Goal: Task Accomplishment & Management: Use online tool/utility

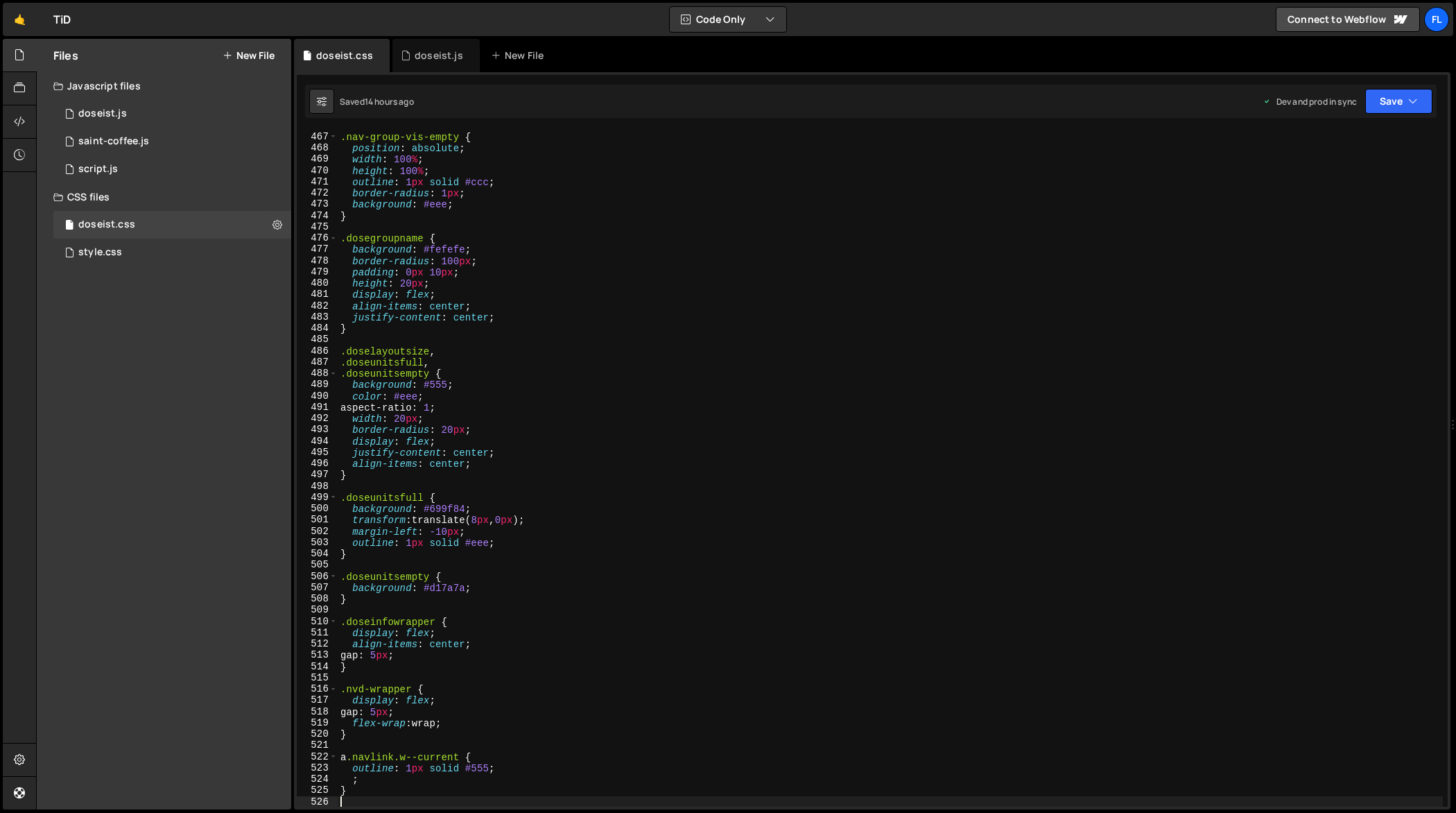
scroll to position [5261, 0]
click at [416, 59] on div "doseist.js" at bounding box center [439, 55] width 48 height 14
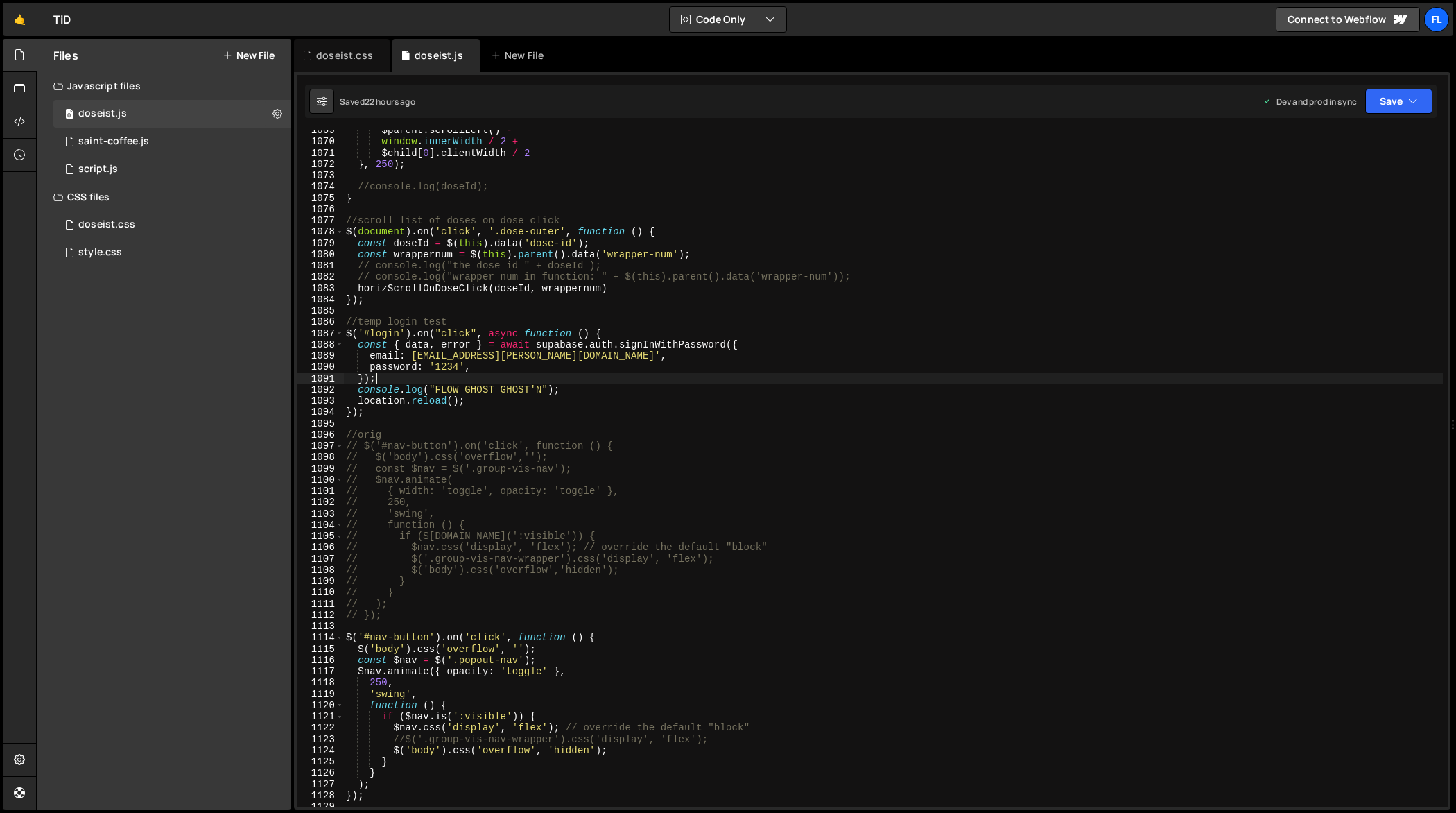
click at [667, 375] on div "$parent . scrollLeft ( ) - window . innerWidth / 2 + $child [ 0 ] . clientWidth…" at bounding box center [892, 474] width 1100 height 700
type textarea "});"
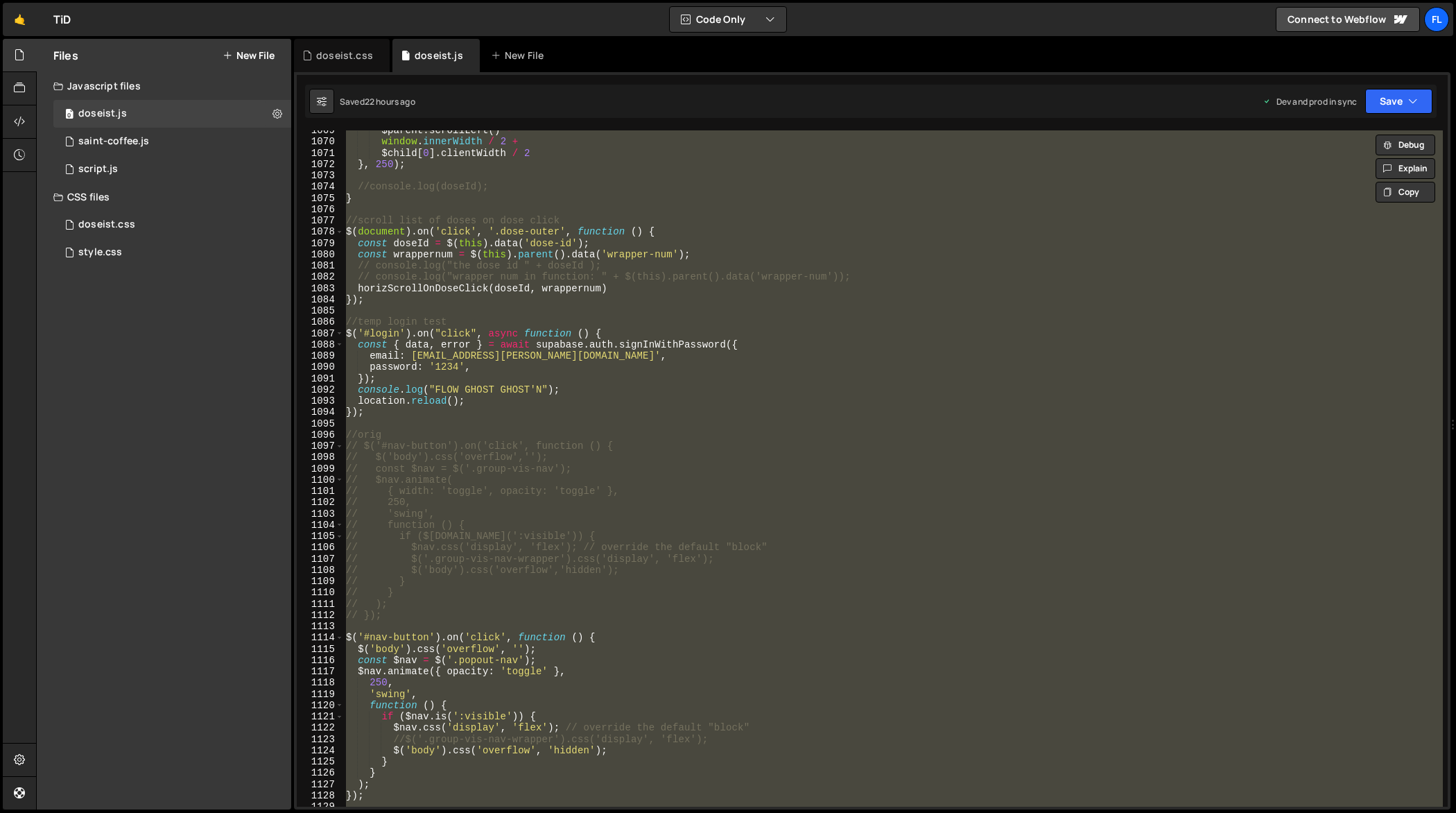
paste textarea
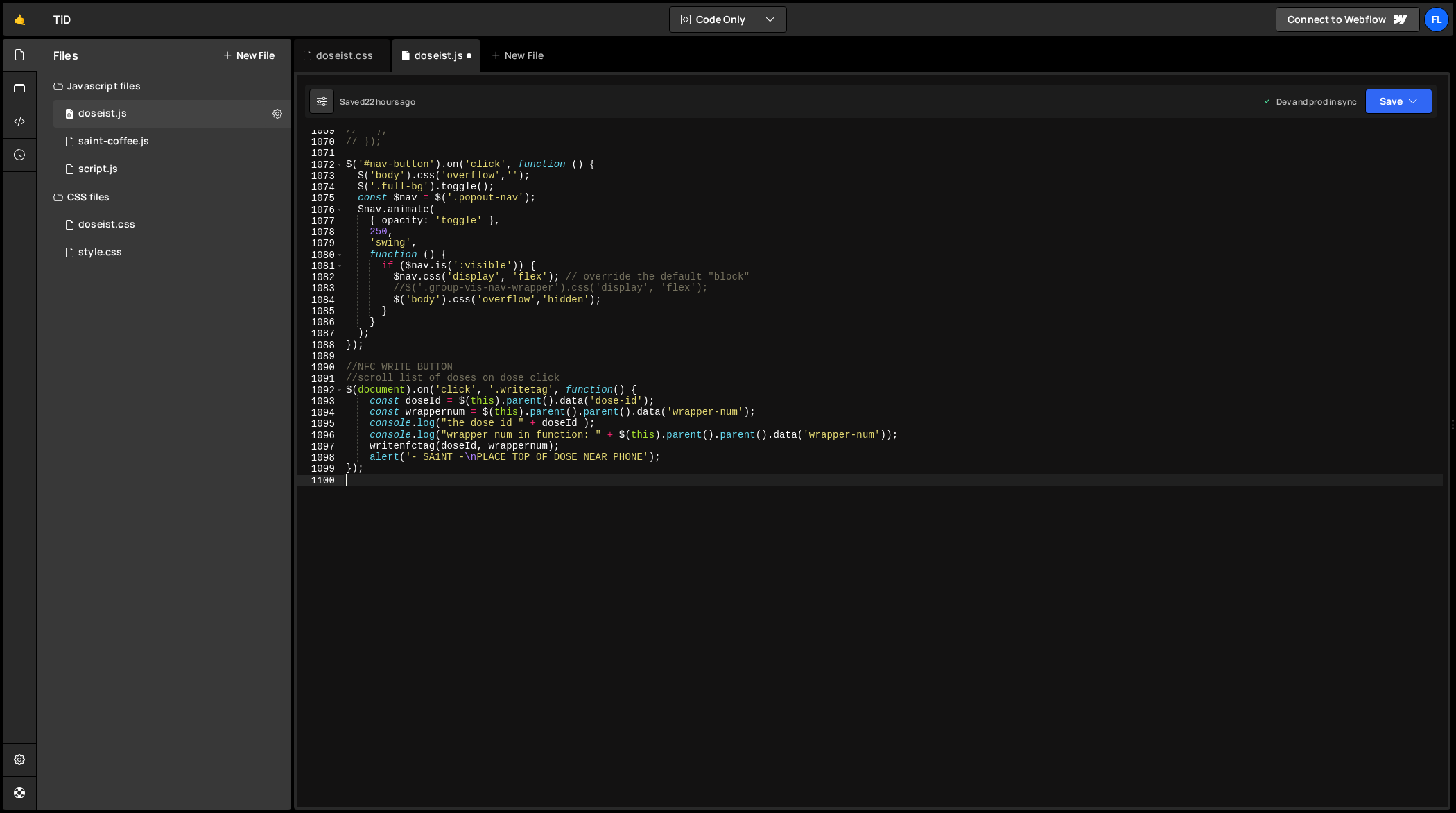
type textarea "// $nav.animate("
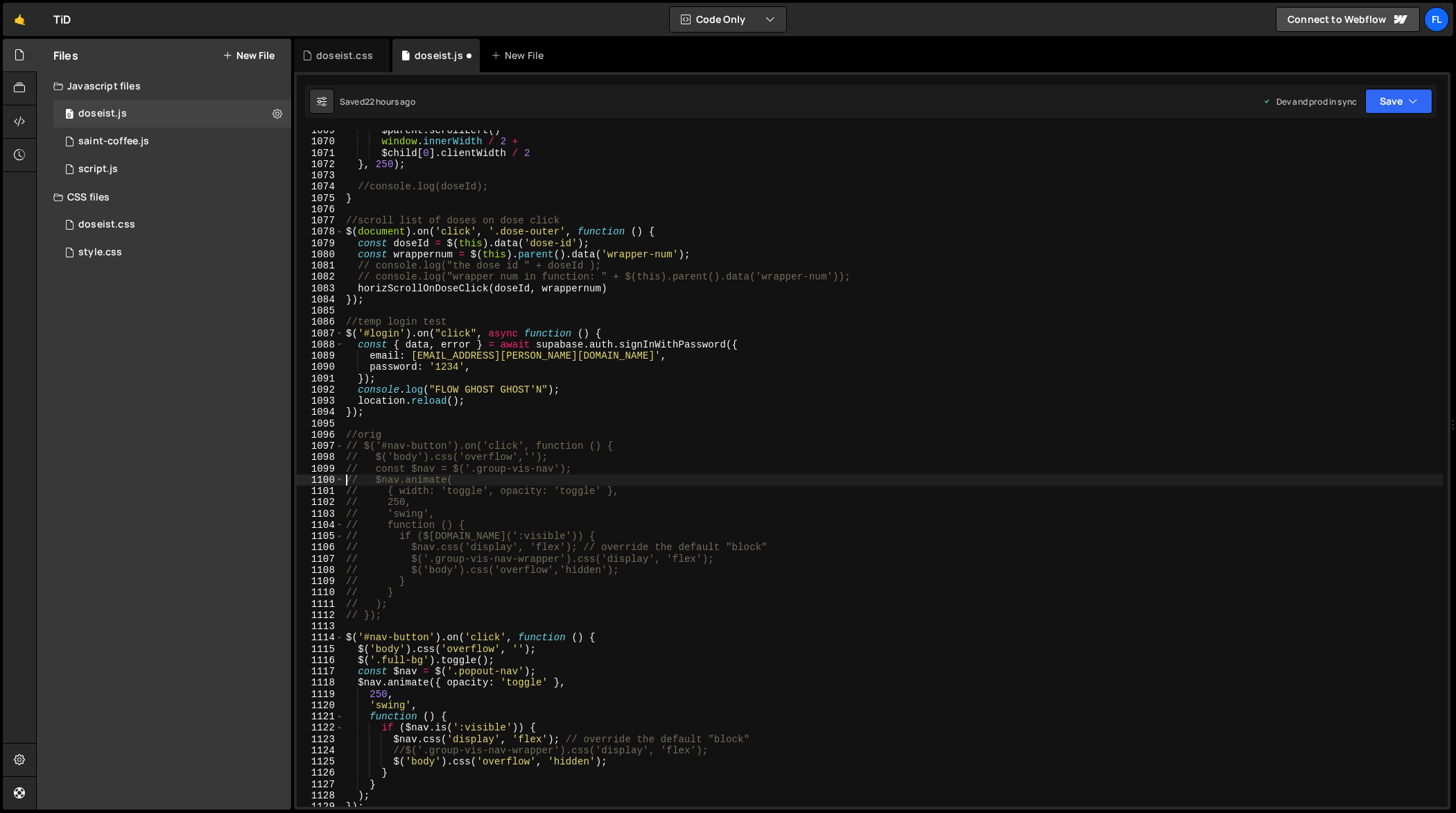
scroll to position [12085, 0]
click at [343, 64] on div "doseist.css" at bounding box center [341, 55] width 95 height 34
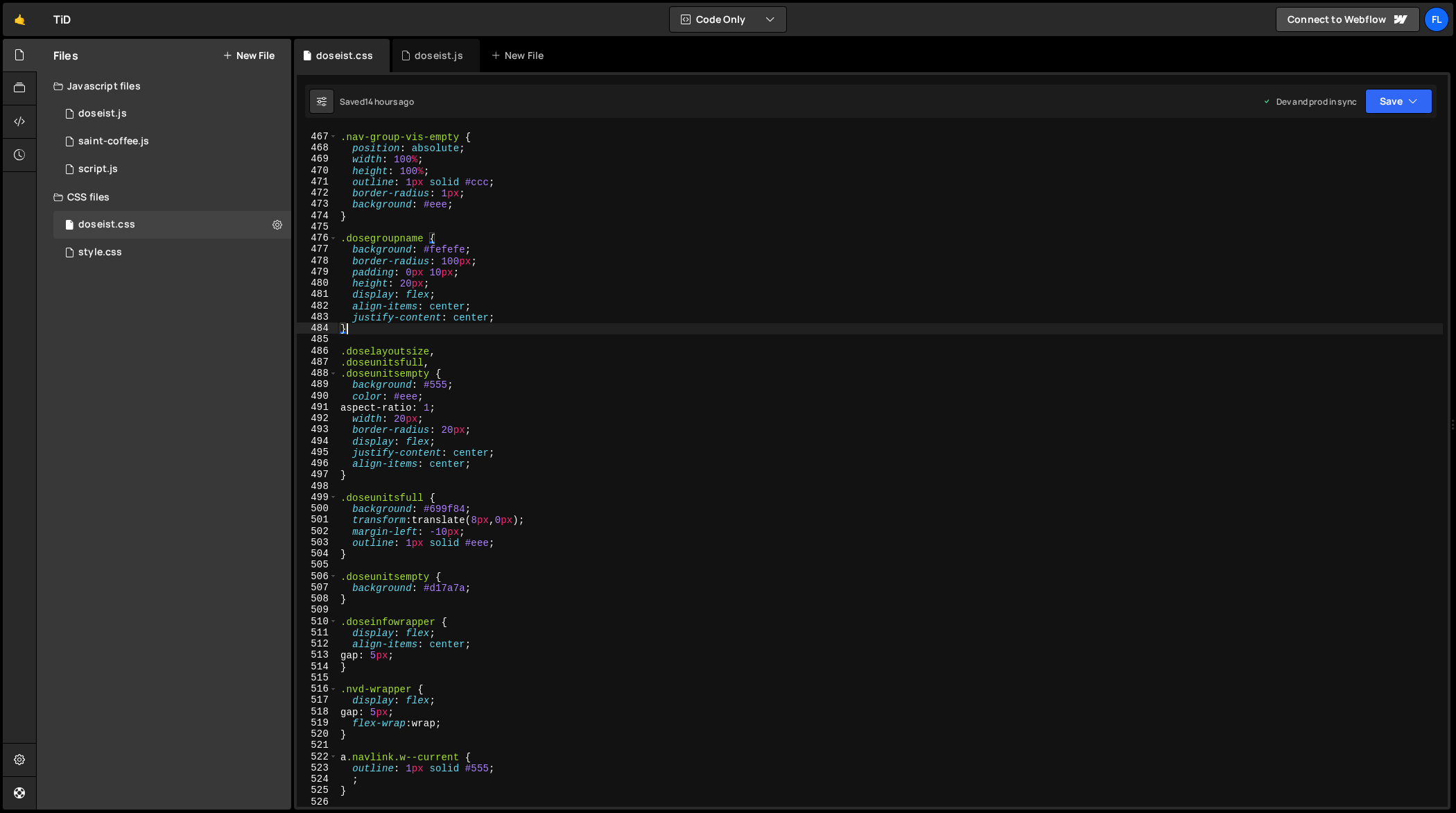
click at [576, 327] on div ".nav-group-vis-empty { position : absolute ; width : 100 % ; height : 100 % ; o…" at bounding box center [890, 470] width 1106 height 700
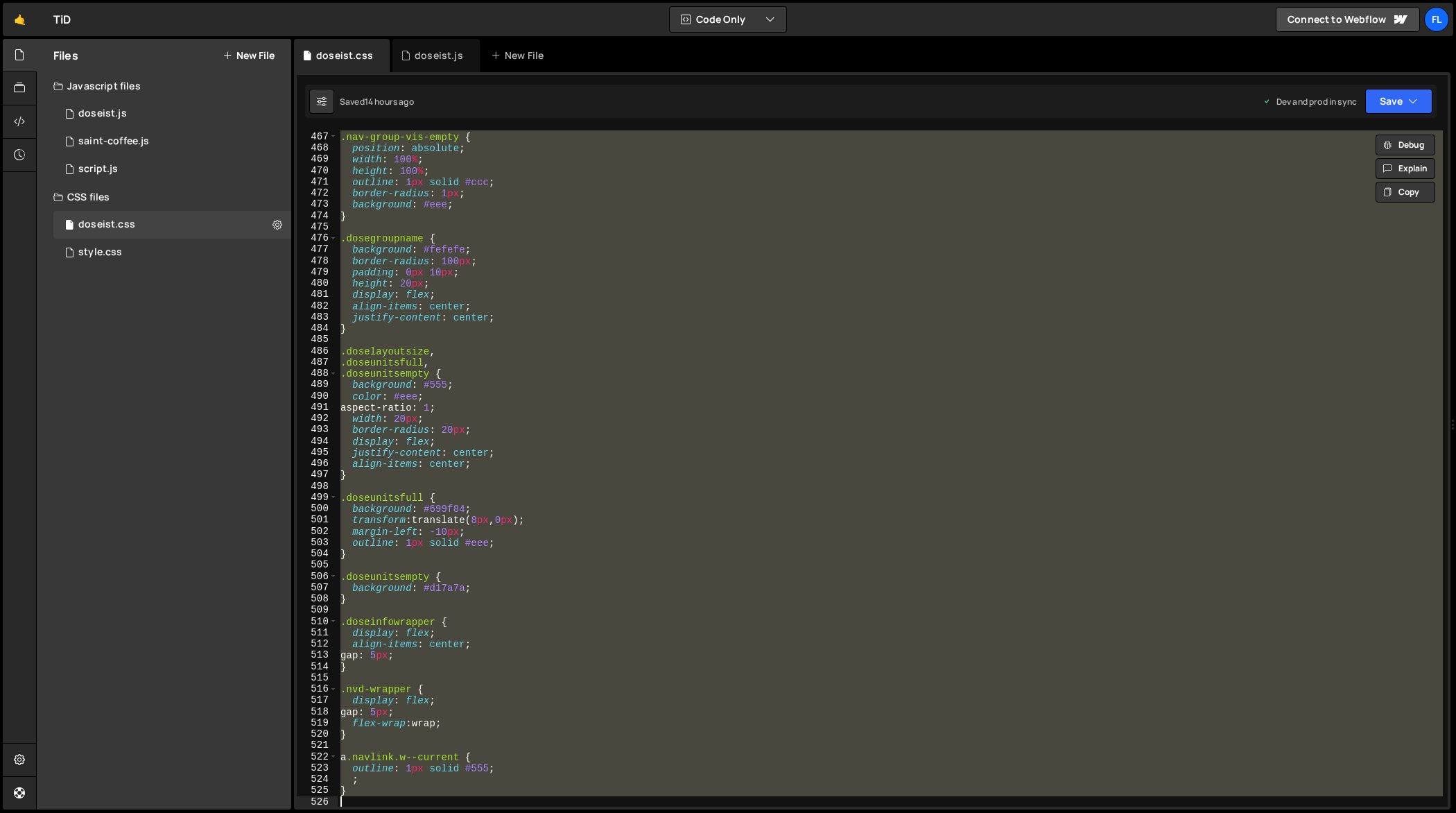
paste textarea
type textarea "}"
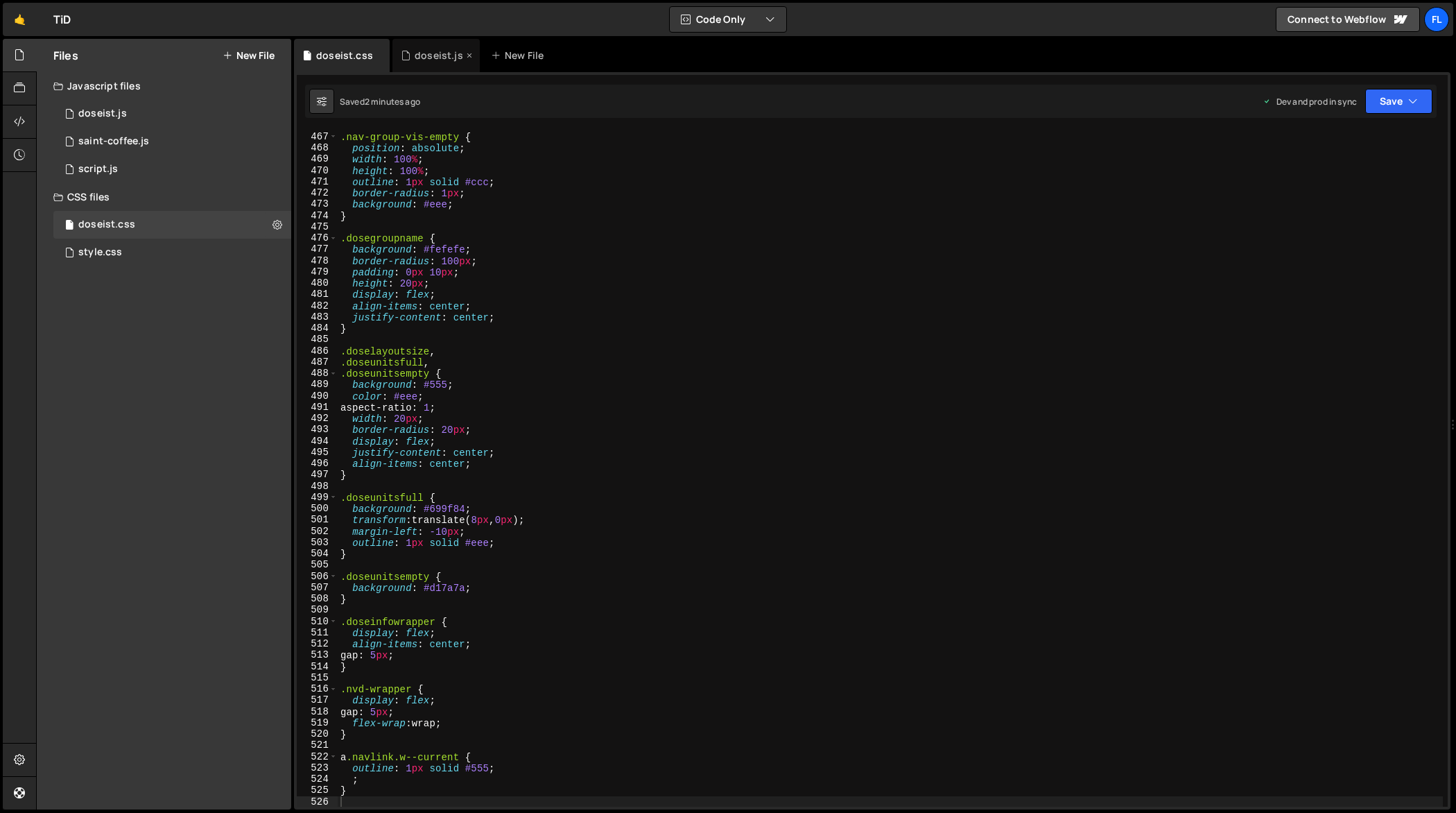
click at [445, 54] on div "doseist.js" at bounding box center [439, 55] width 48 height 14
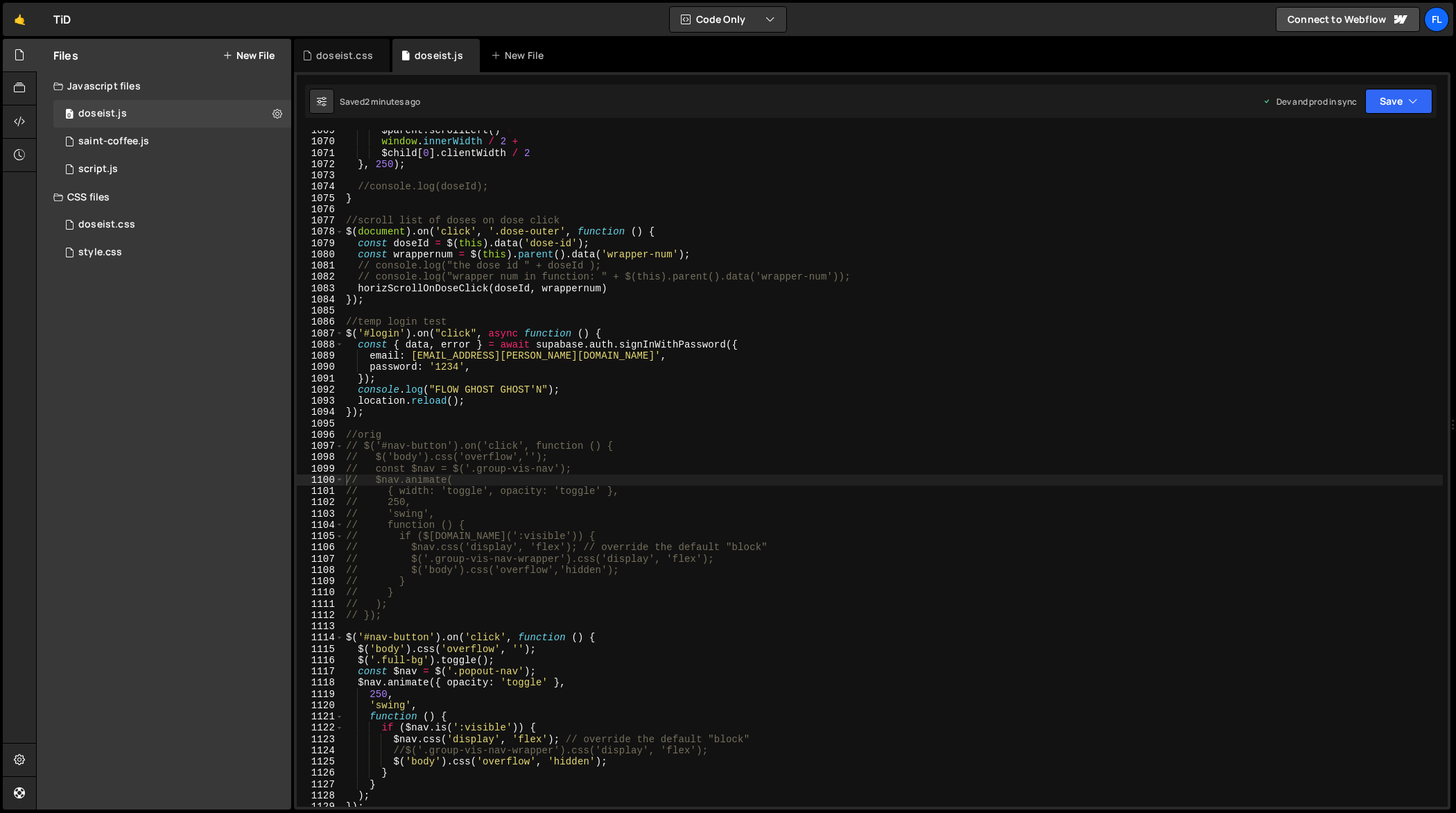
click at [735, 401] on div "$parent . scrollLeft ( ) - window . innerWidth / 2 + $child [ 0 ] . clientWidth…" at bounding box center [892, 474] width 1100 height 700
type textarea "});"
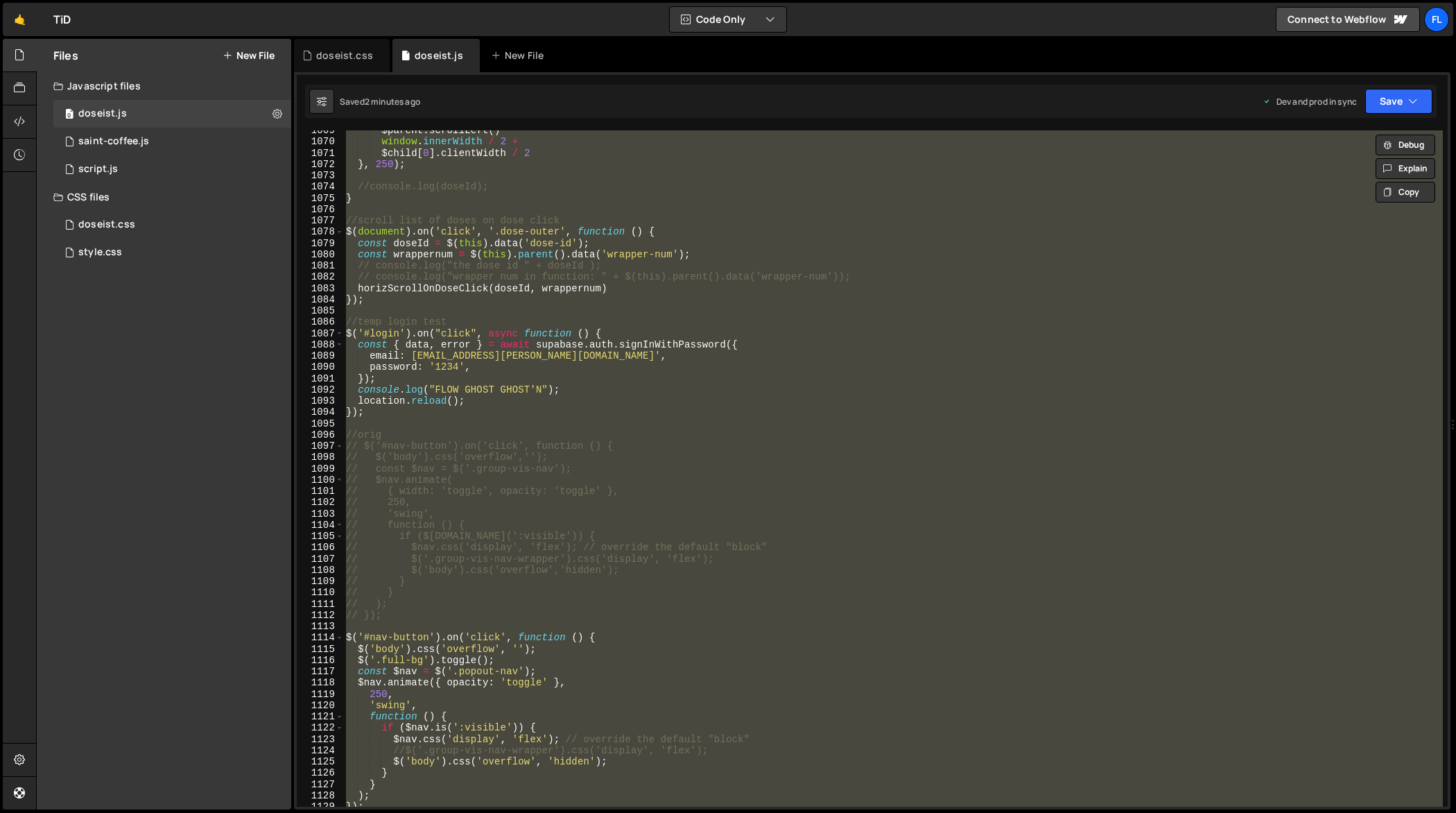
paste textarea
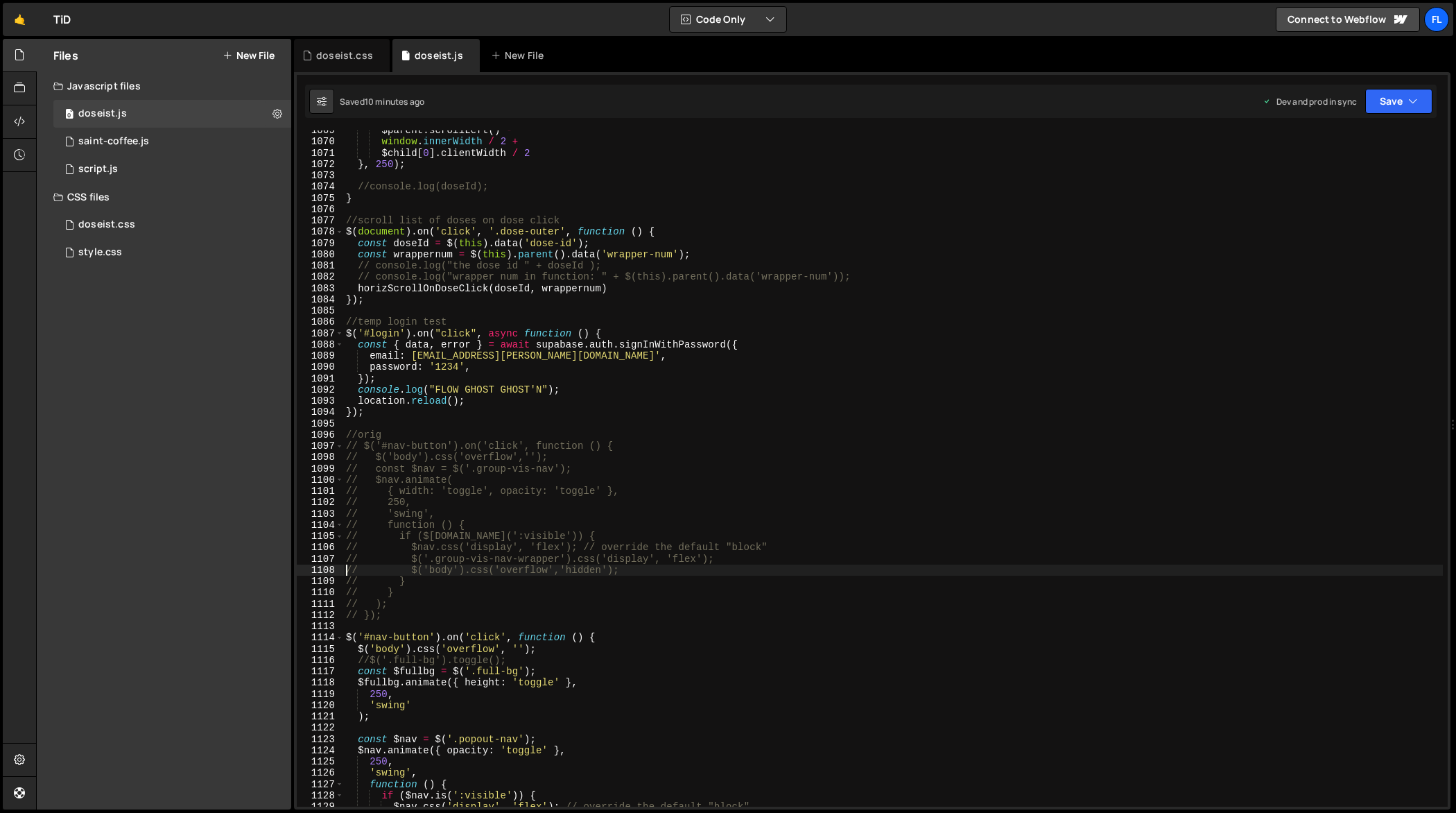
click at [493, 237] on div "$parent . scrollLeft ( ) - window . innerWidth / 2 + $child [ 0 ] . clientWidth…" at bounding box center [892, 474] width 1100 height 700
type textarea "});"
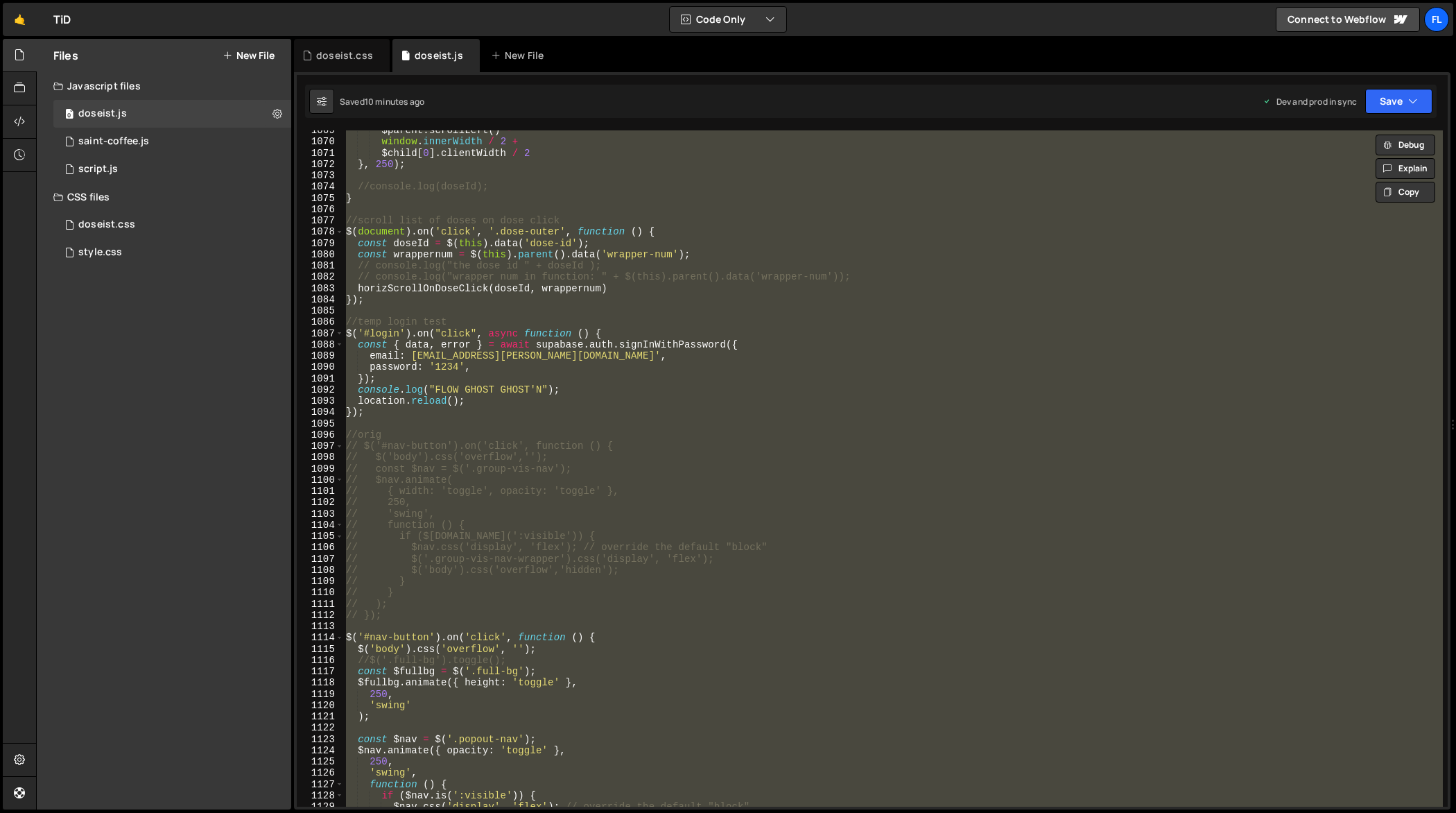
paste textarea
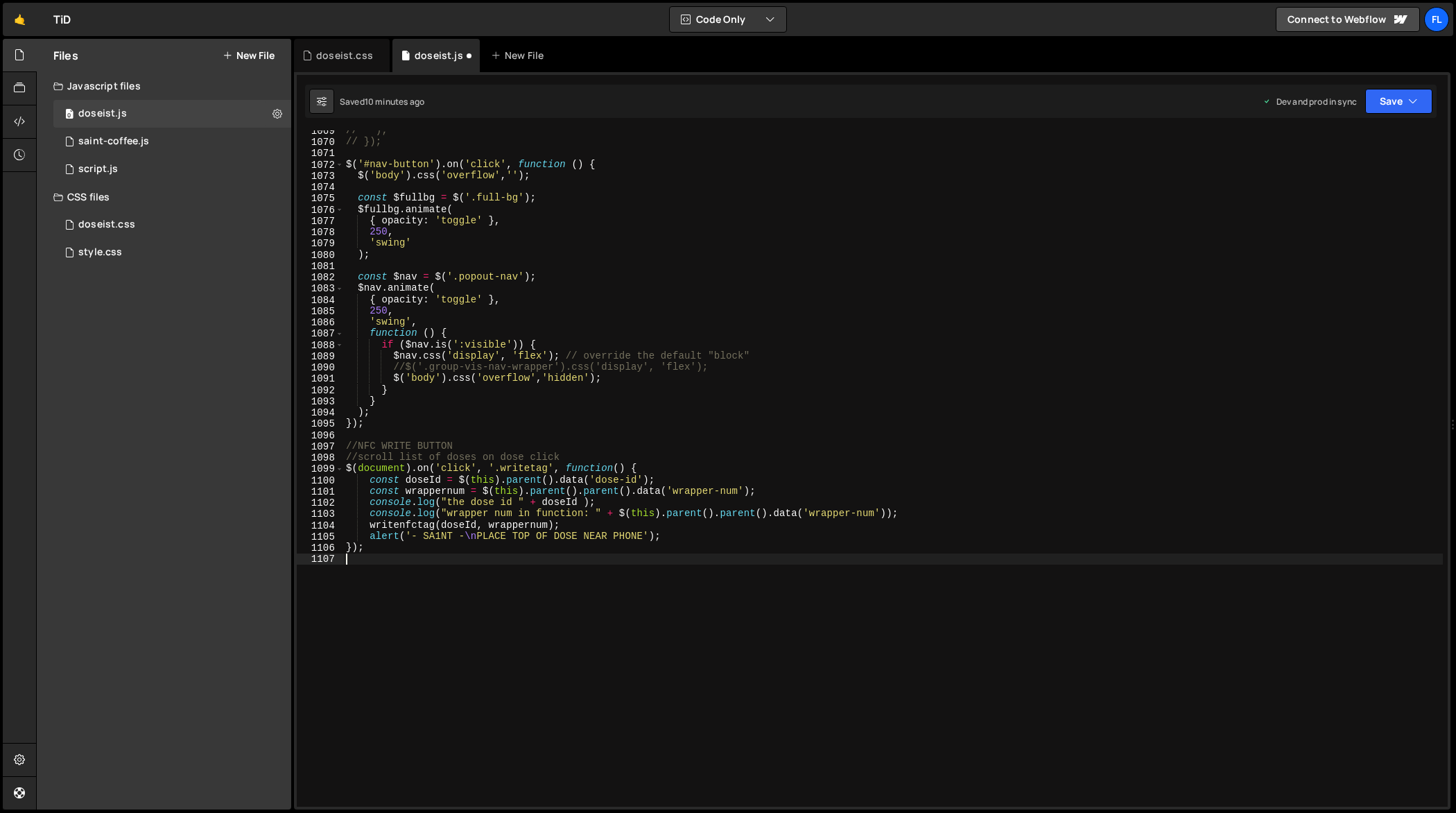
type textarea "// $('.group-vis-nav-wrapper').css('display', 'flex');"
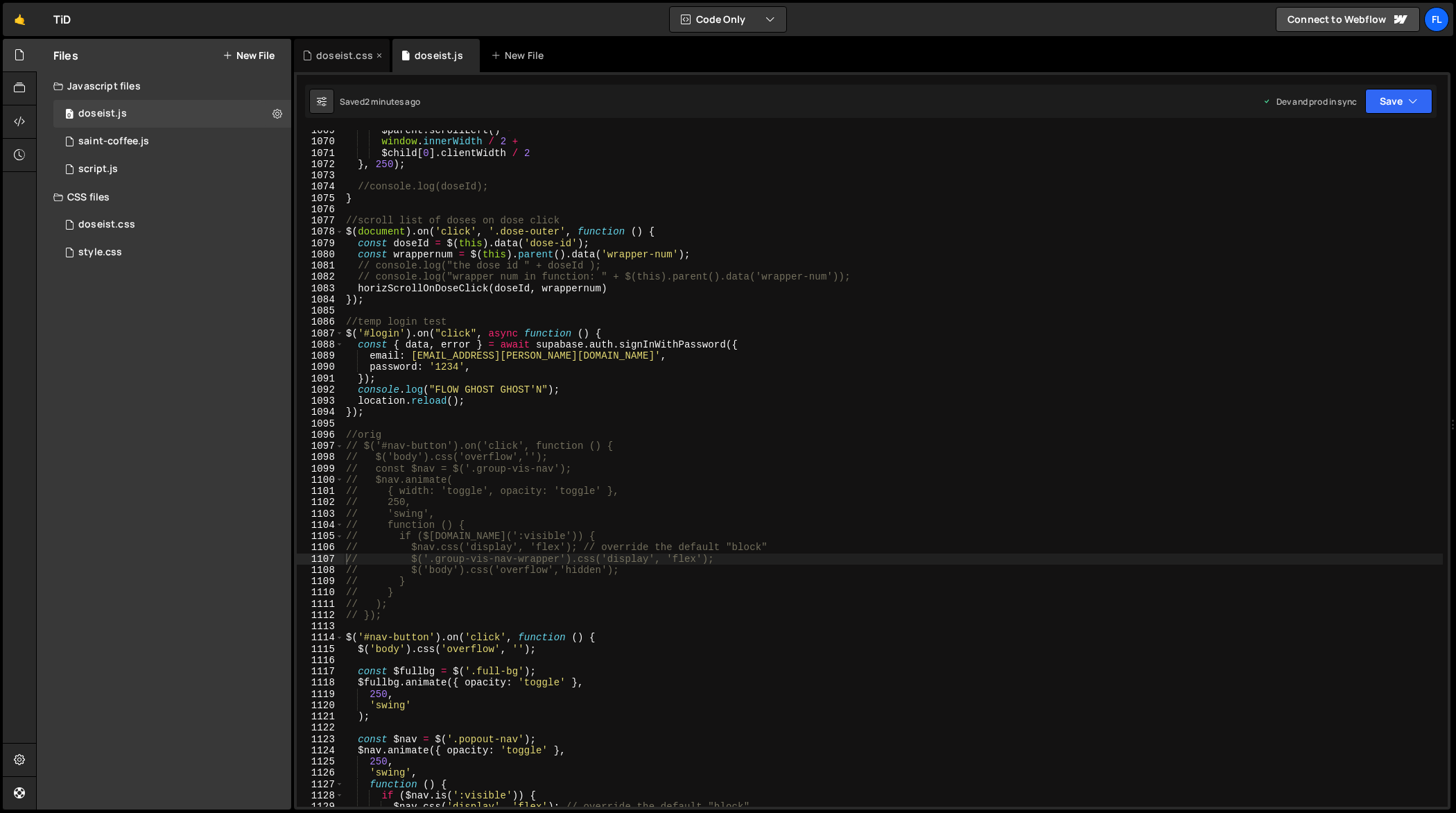
click at [347, 58] on div "doseist.css" at bounding box center [344, 55] width 57 height 14
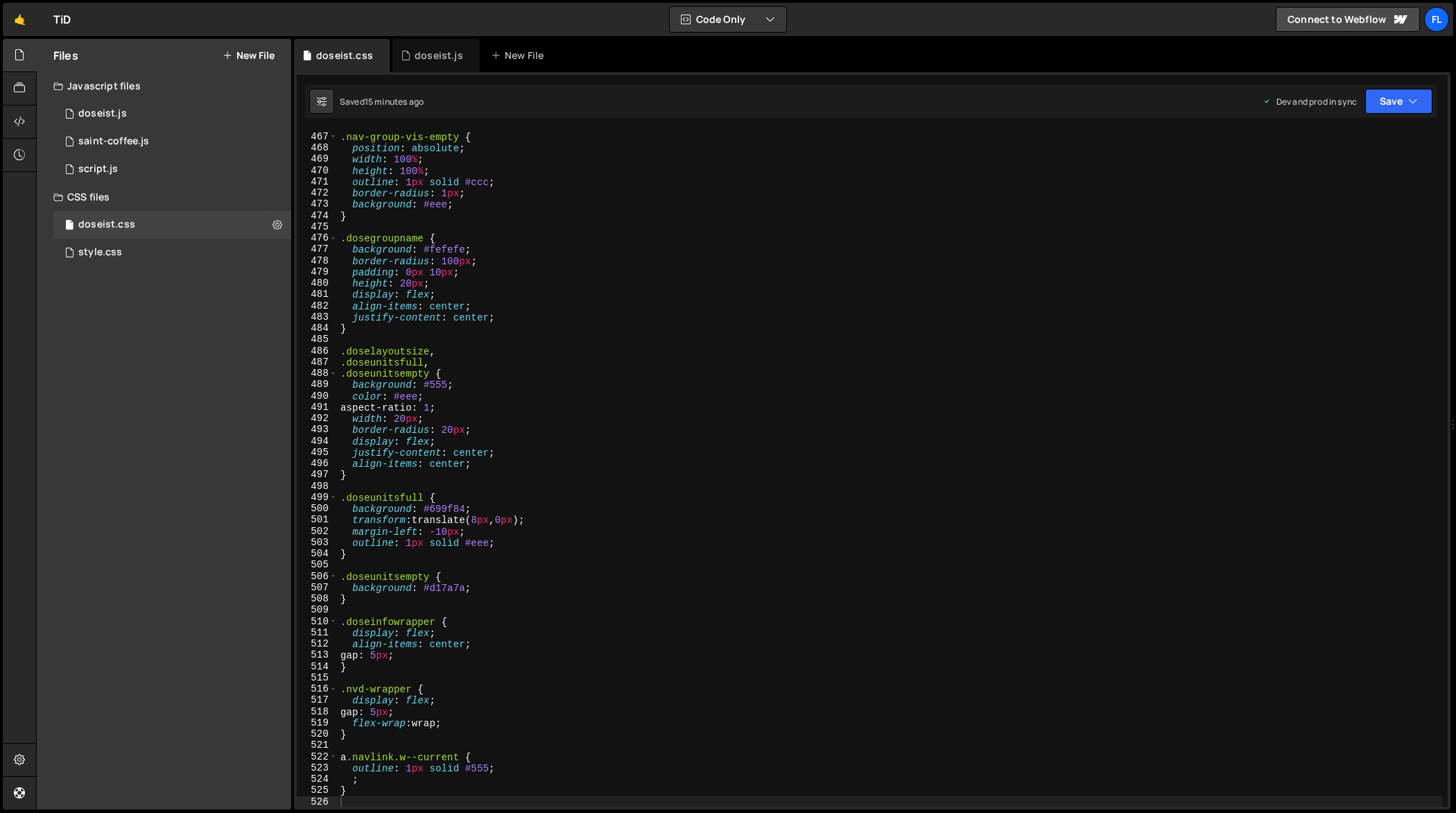
click at [542, 370] on div ".nav-group-vis-empty { position : absolute ; width : 100 % ; height : 100 % ; o…" at bounding box center [890, 470] width 1106 height 700
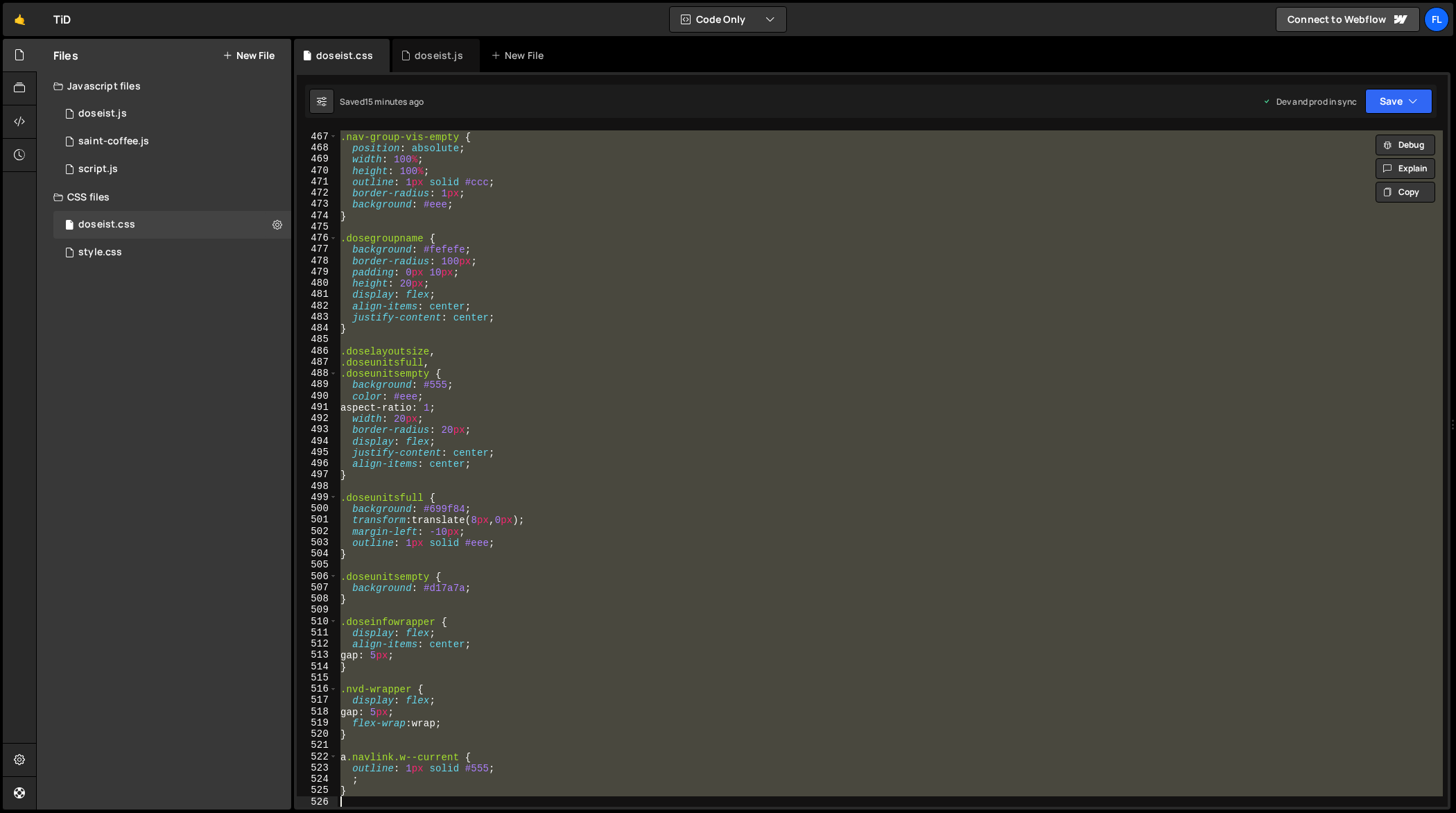
paste textarea
type textarea "}"
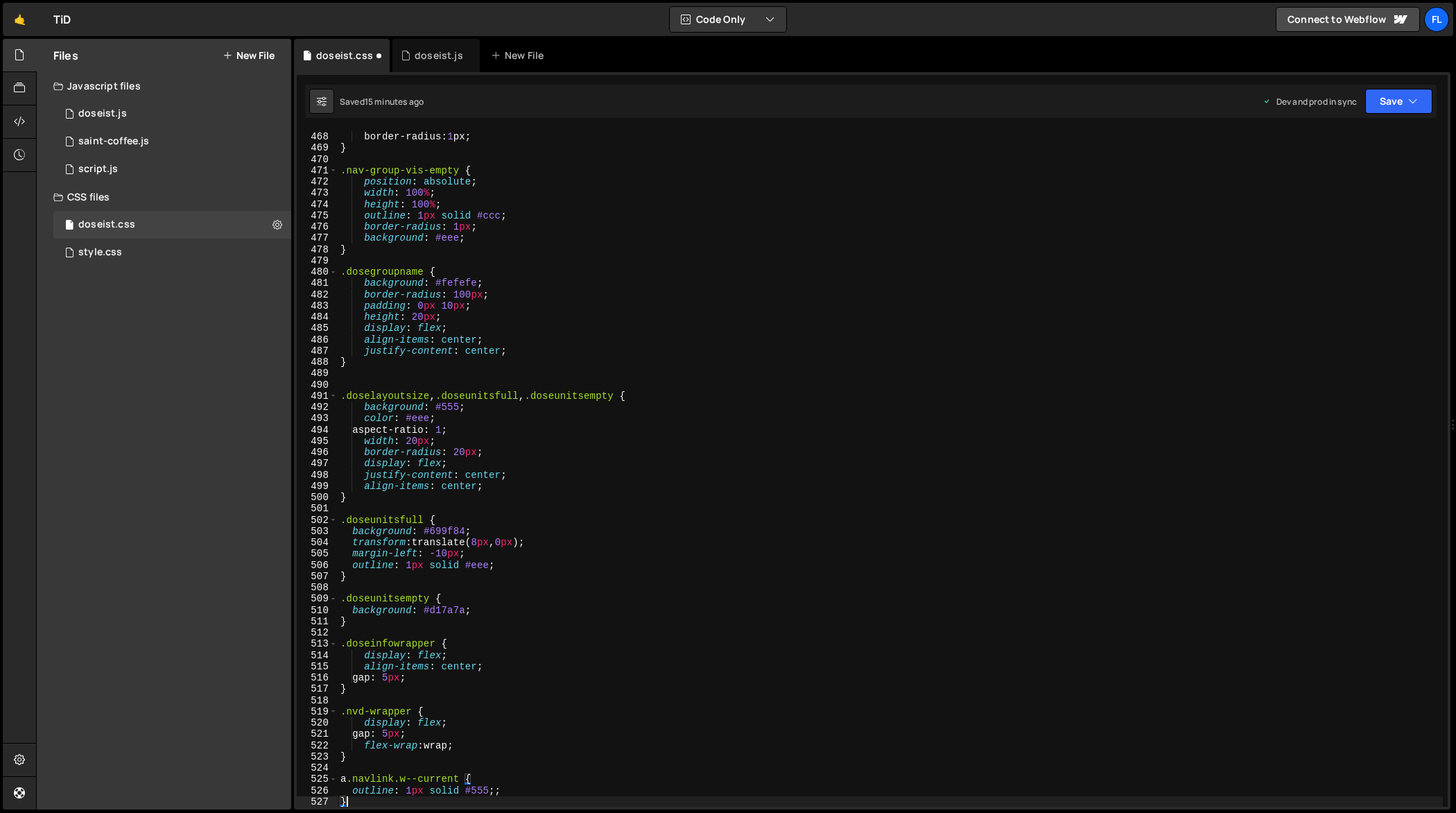
scroll to position [5272, 0]
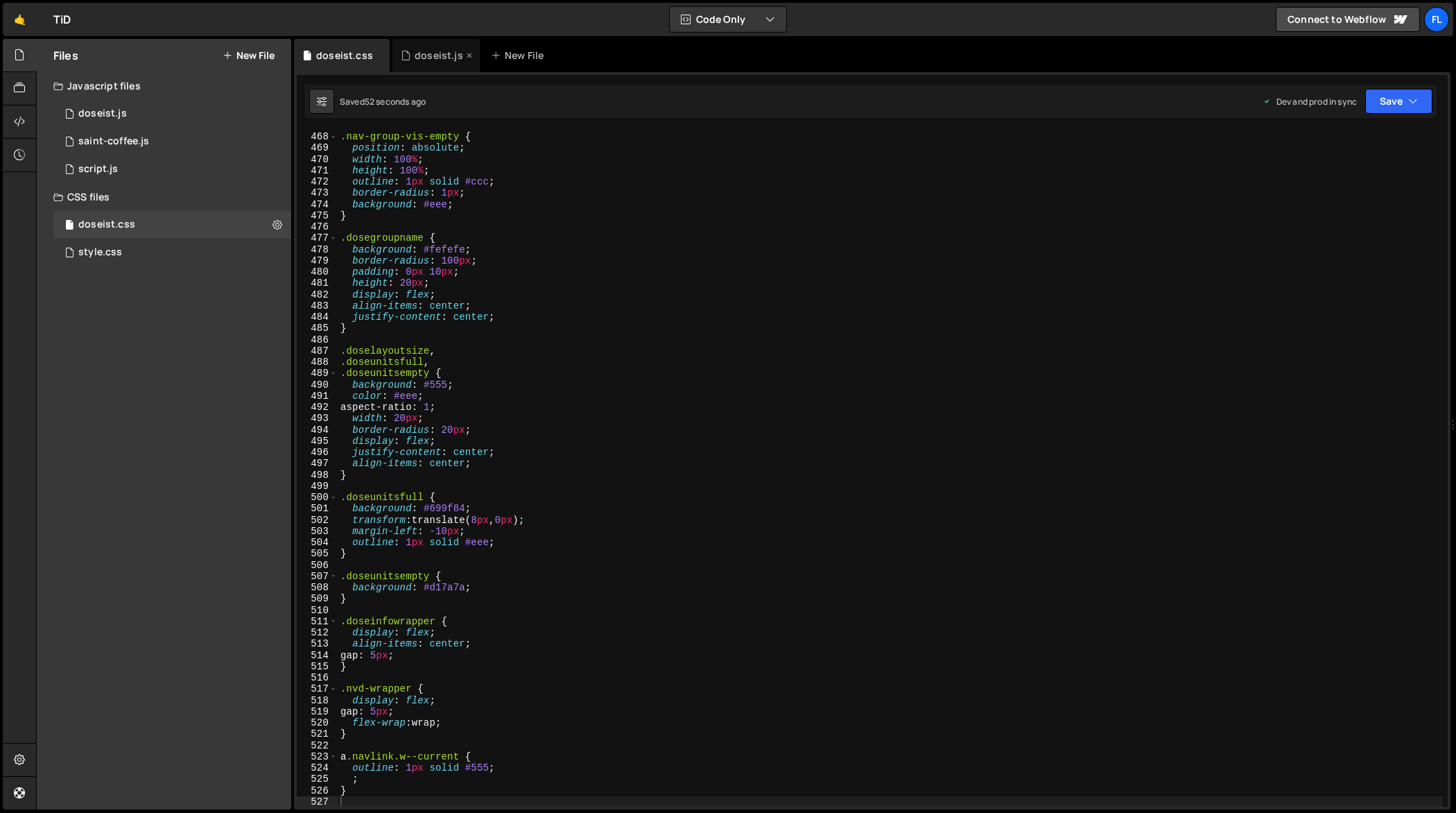
click at [417, 58] on div "doseist.js" at bounding box center [439, 55] width 48 height 14
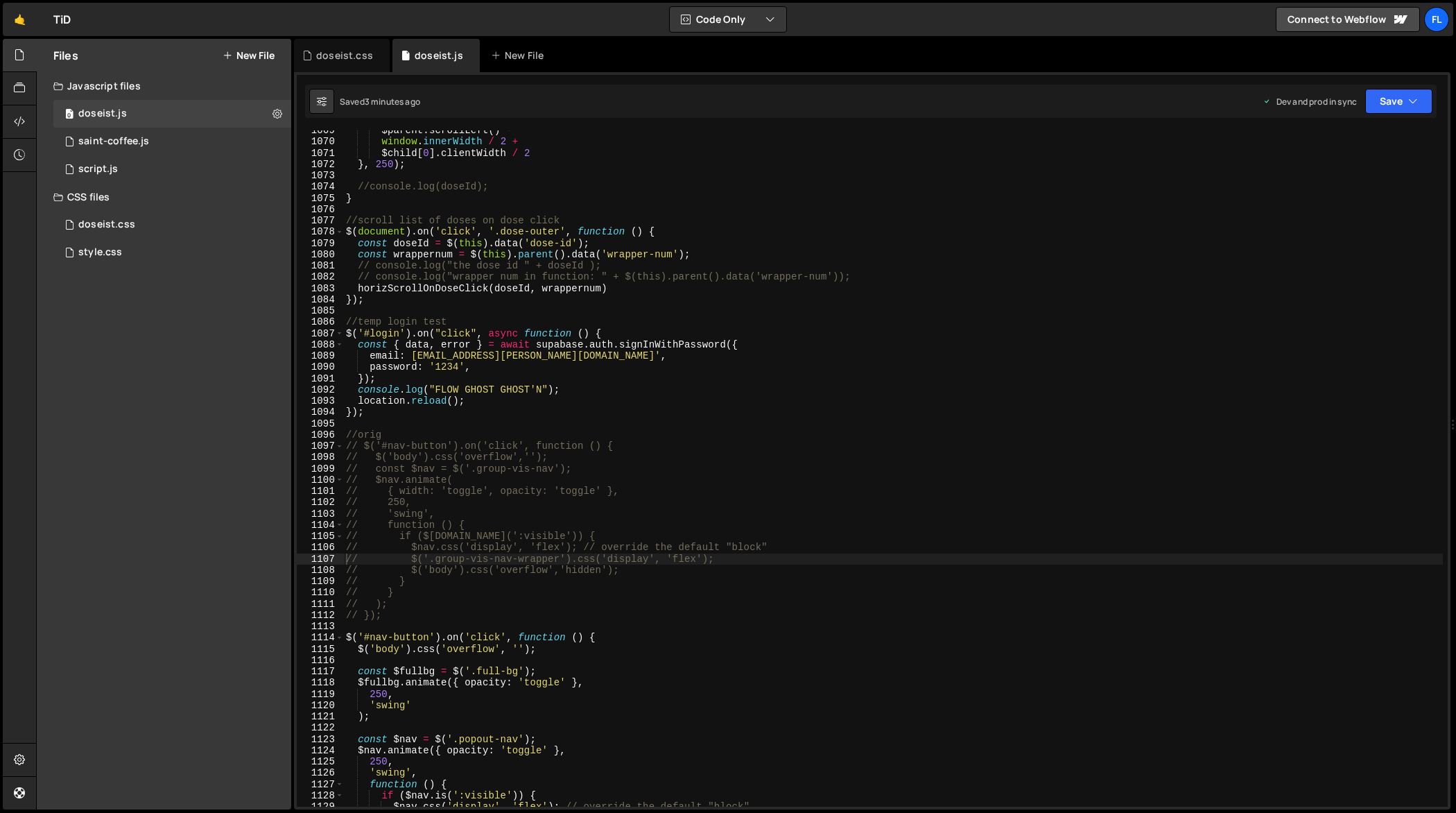
click at [777, 359] on div "$parent . scrollLeft ( ) - window . innerWidth / 2 + $child [ 0 ] . clientWidth…" at bounding box center [892, 474] width 1100 height 700
type textarea "});"
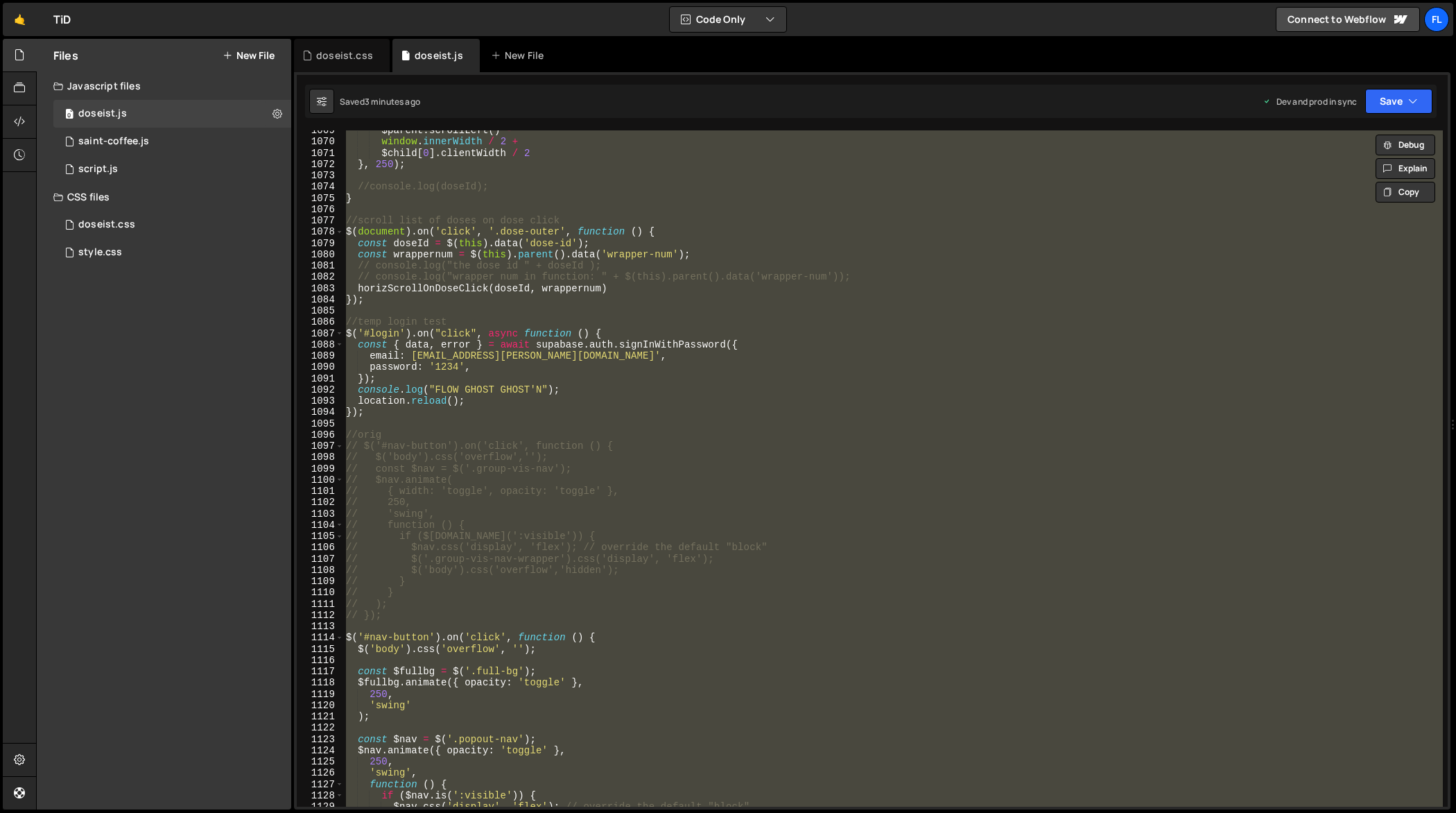
paste textarea
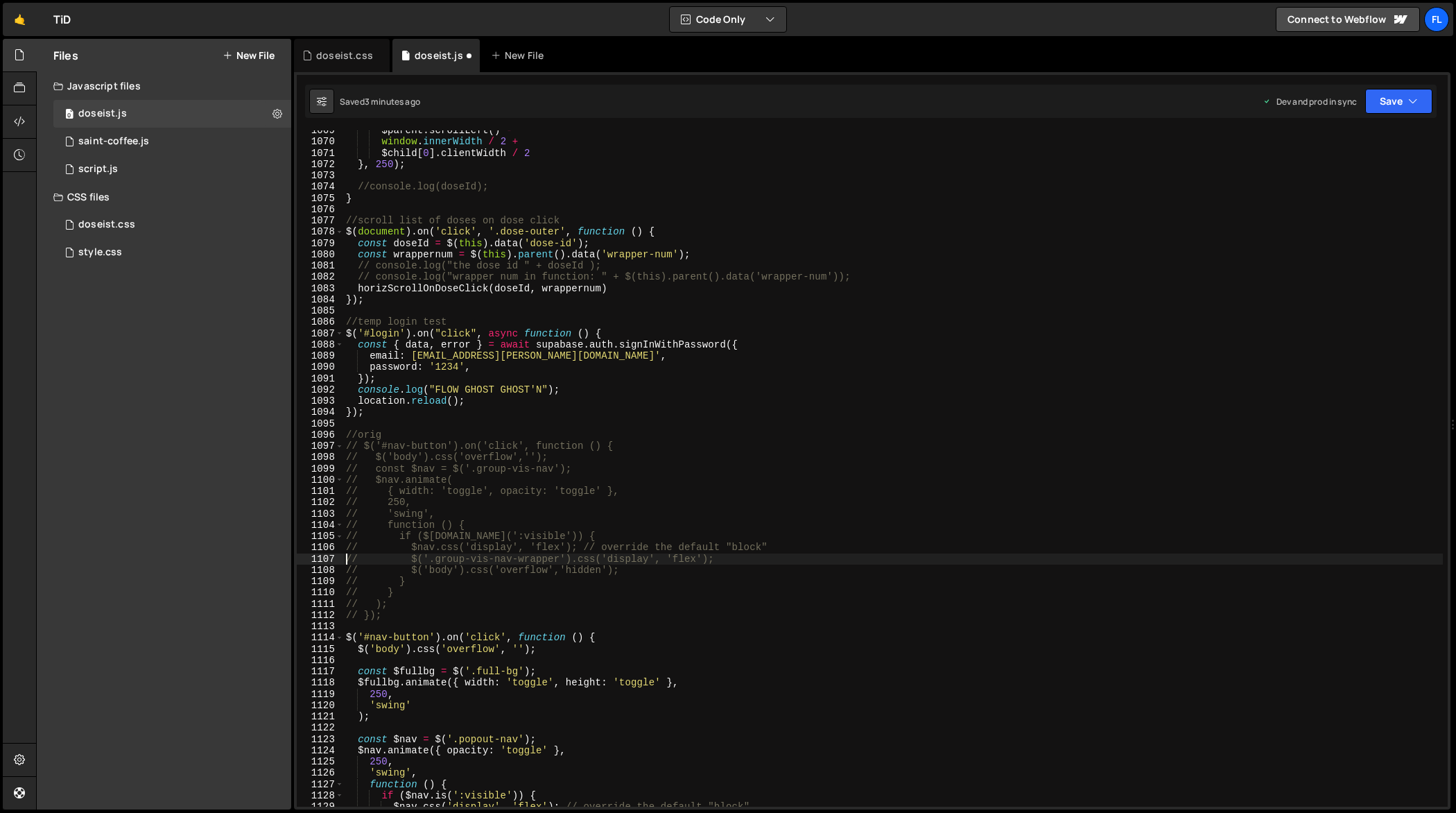
type textarea "// $('.group-vis-nav-wrapper').css('display', 'flex');"
click at [346, 64] on div "doseist.css" at bounding box center [341, 55] width 95 height 34
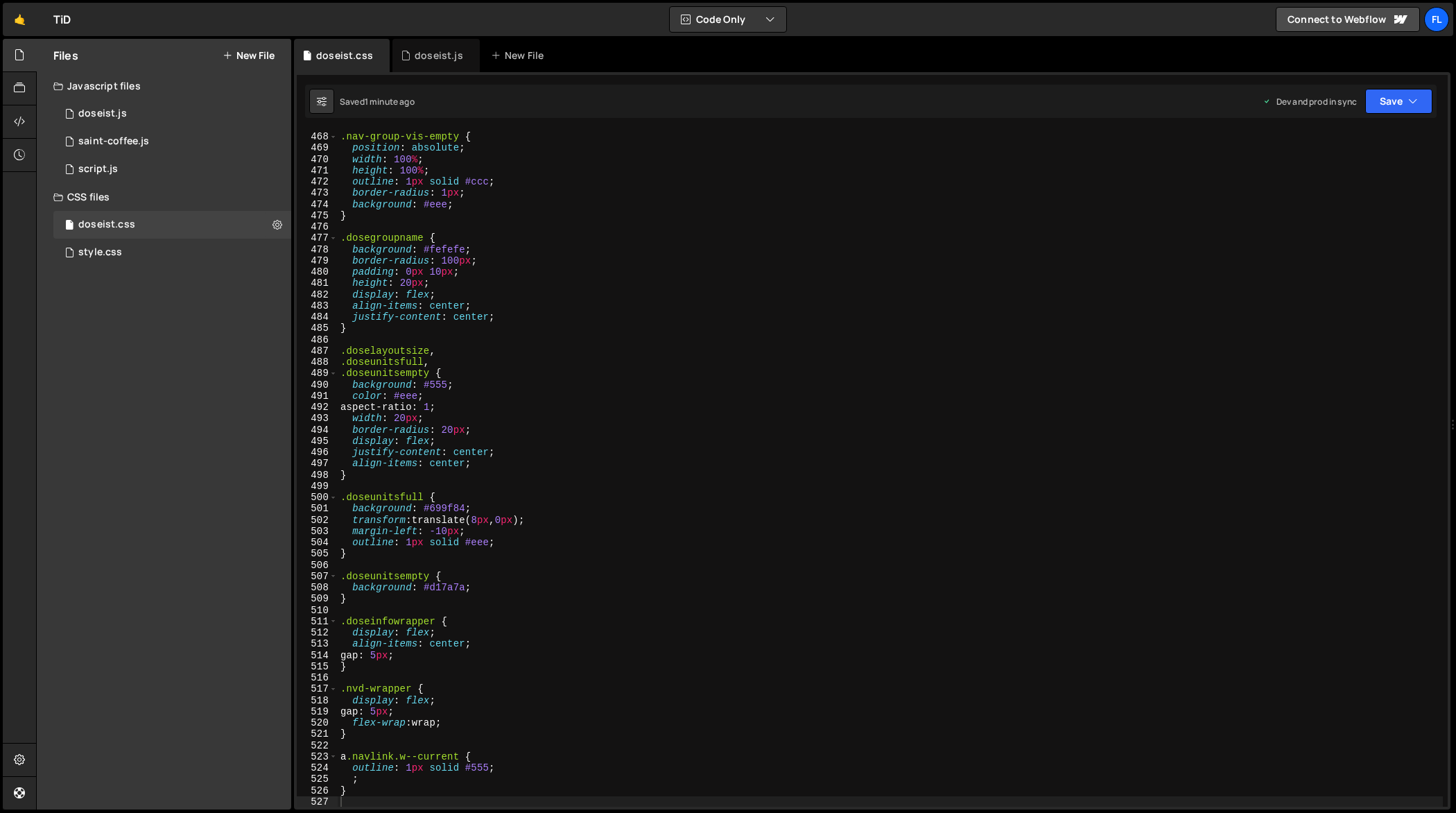
click at [673, 354] on div ".nav-group-vis-empty { position : absolute ; width : 100 % ; height : 100 % ; o…" at bounding box center [890, 470] width 1106 height 700
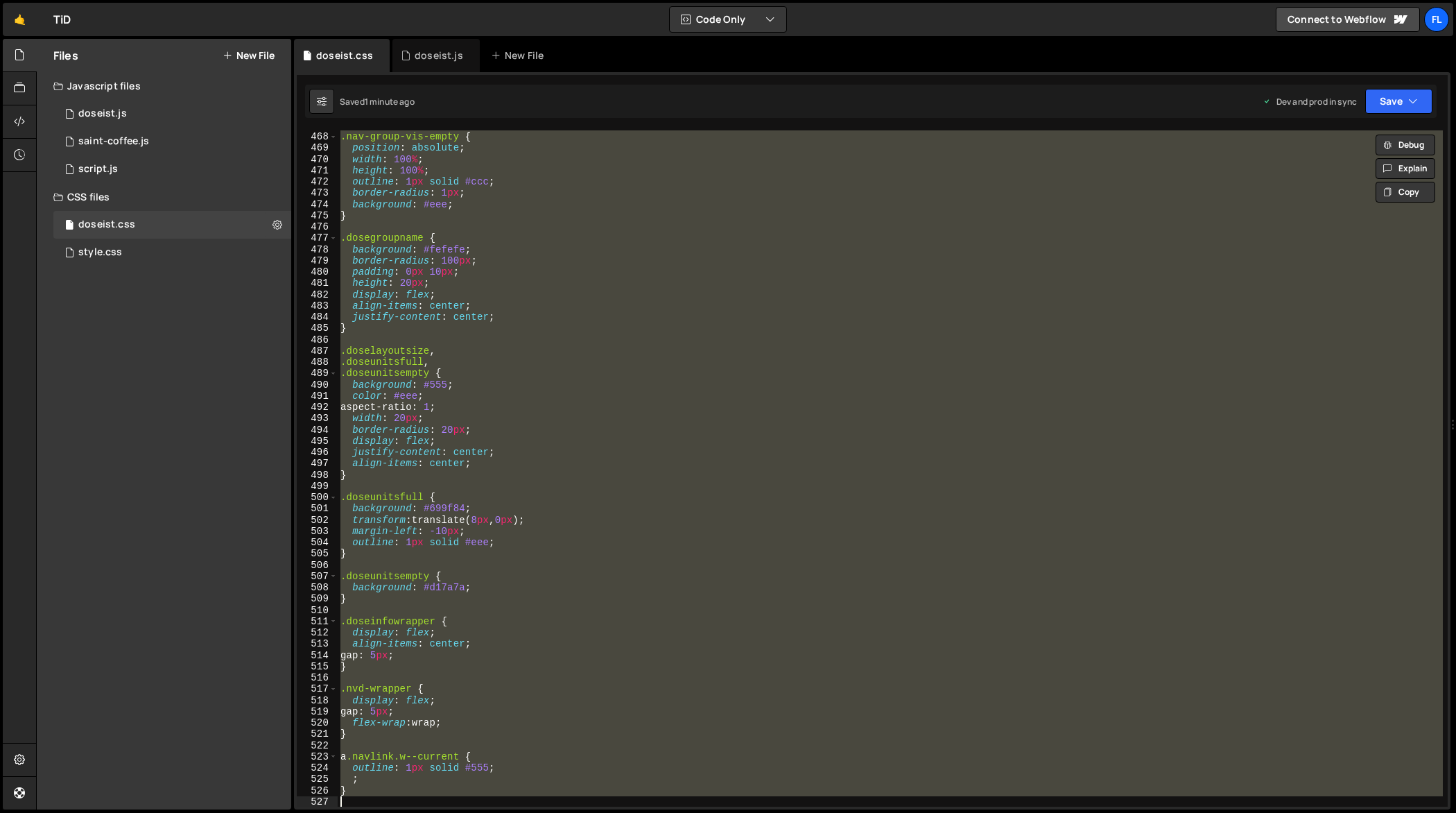
paste textarea
type textarea "}"
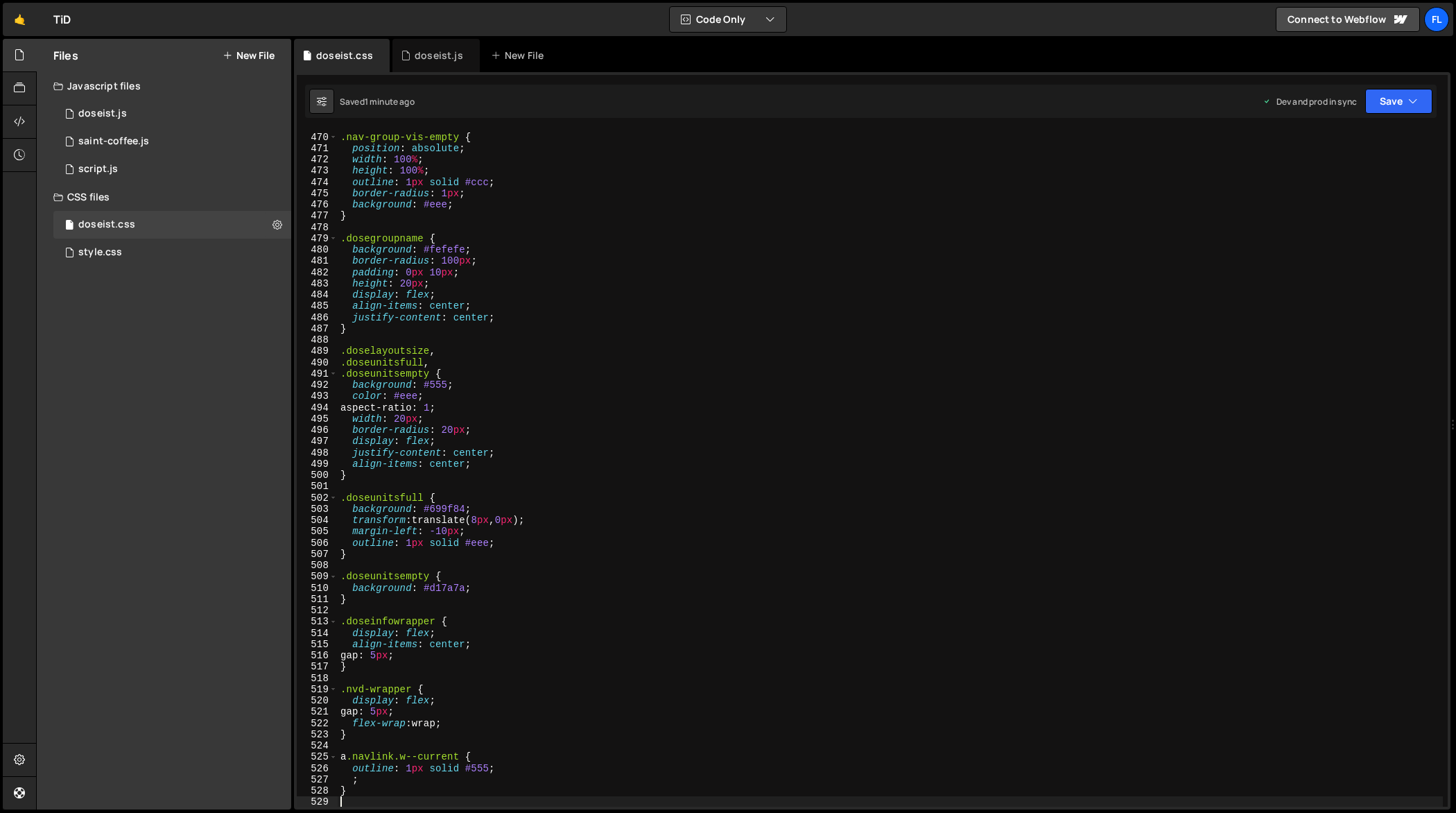
click at [474, 404] on div ".nav-group-vis-empty { position : absolute ; width : 100 % ; height : 100 % ; o…" at bounding box center [890, 470] width 1106 height 700
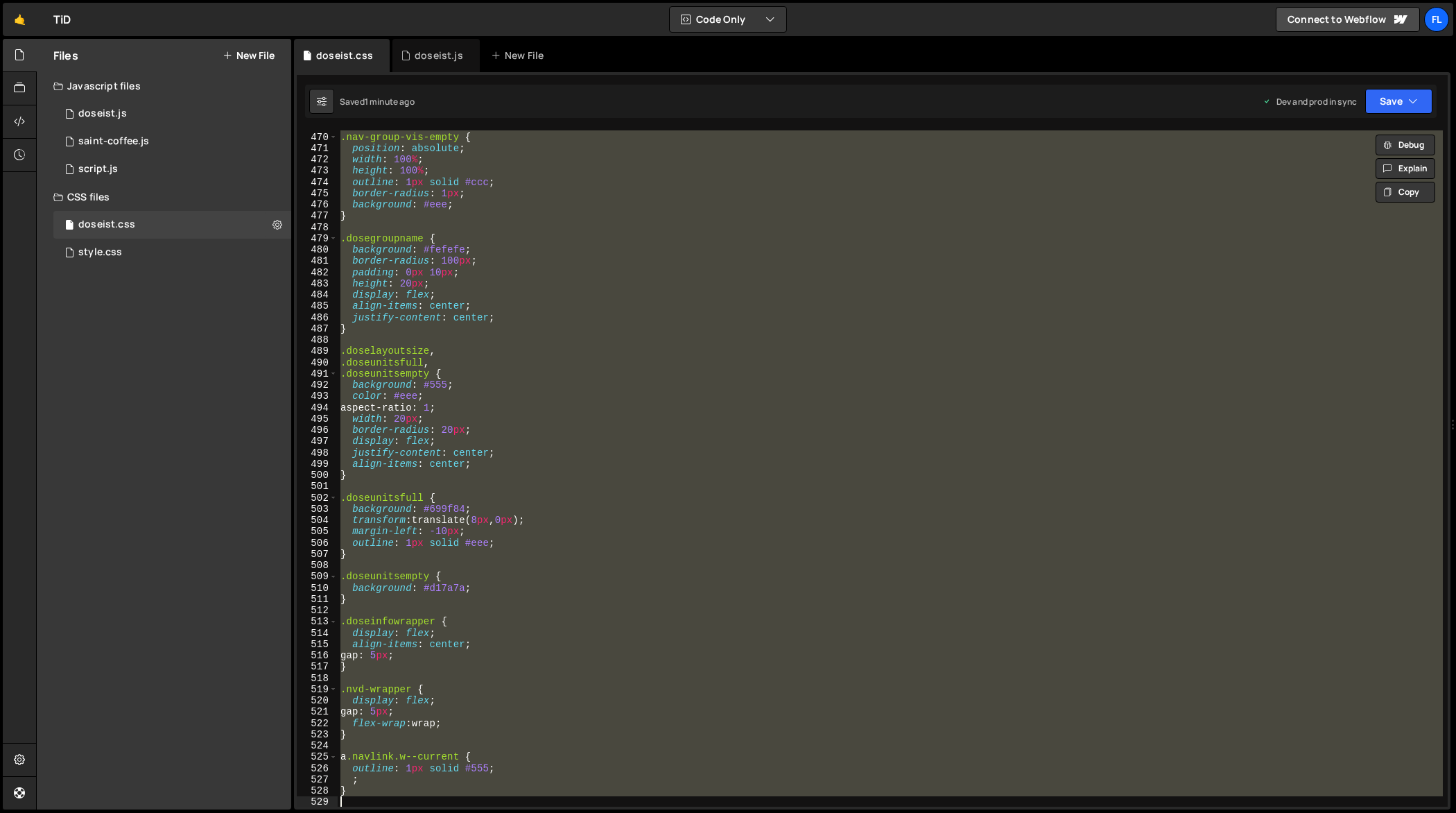
paste textarea
type textarea "}"
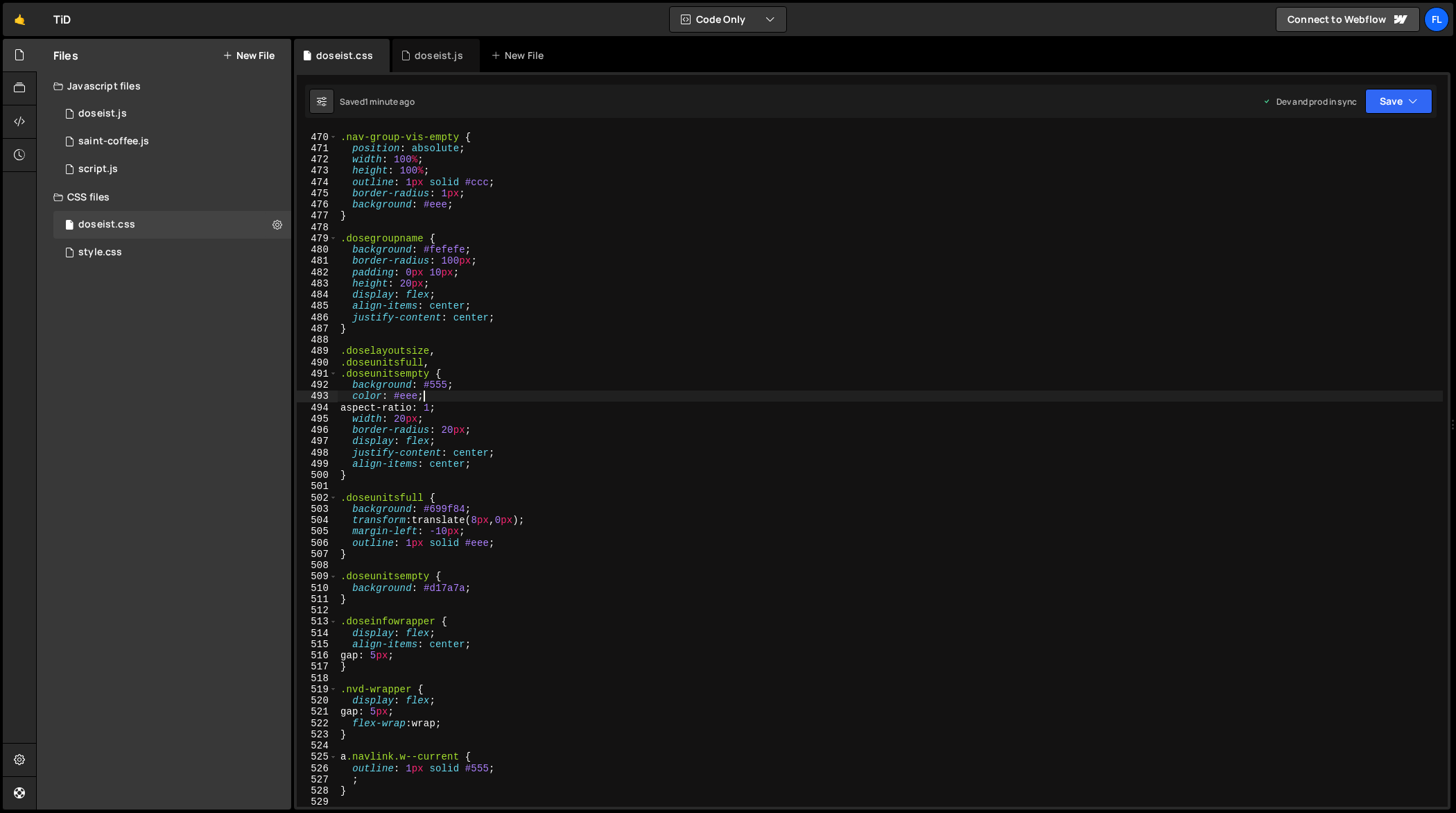
click at [466, 393] on div ".nav-group-vis-empty { position : absolute ; width : 100 % ; height : 100 % ; o…" at bounding box center [890, 470] width 1106 height 700
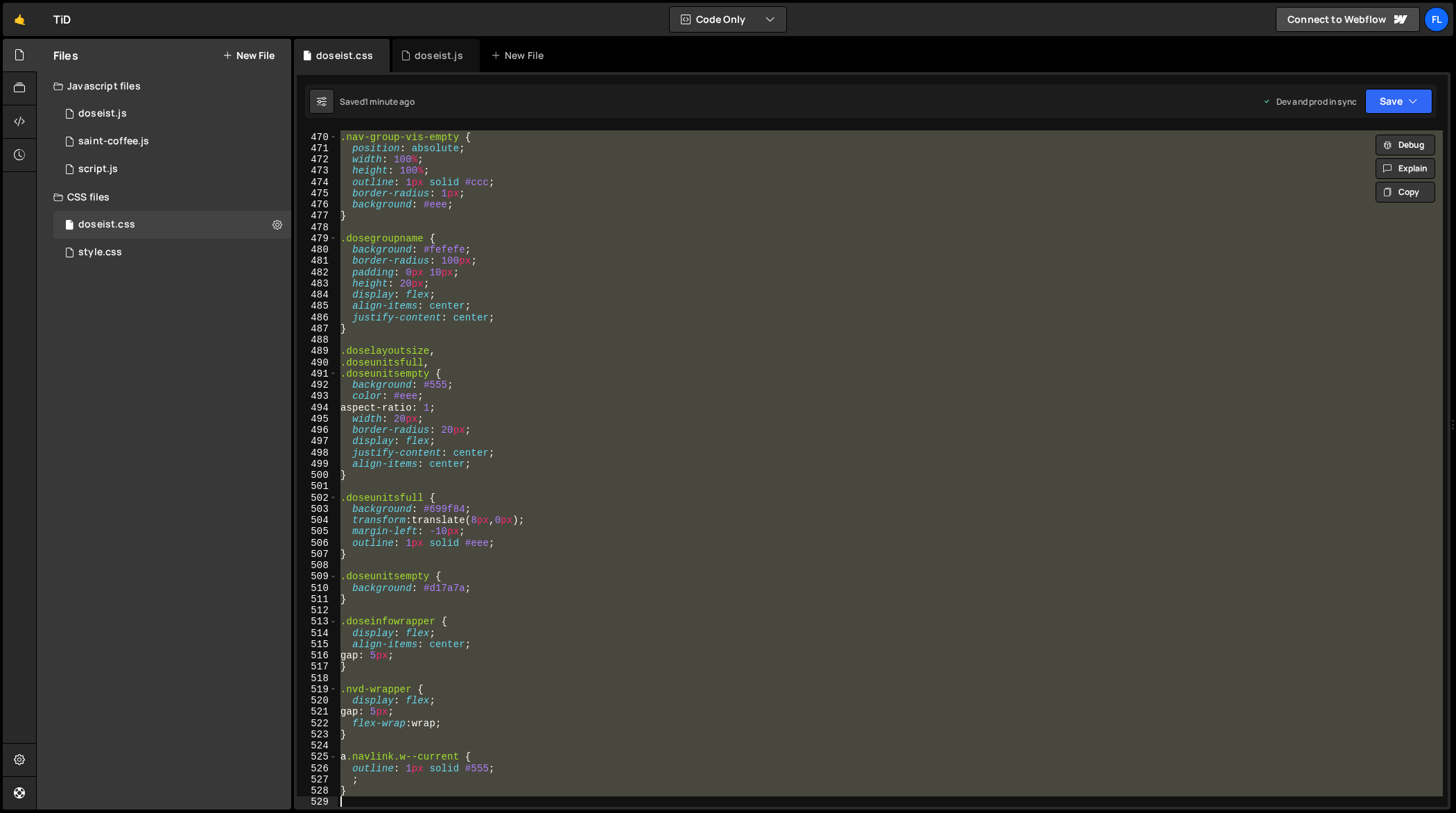
paste textarea
type textarea "}"
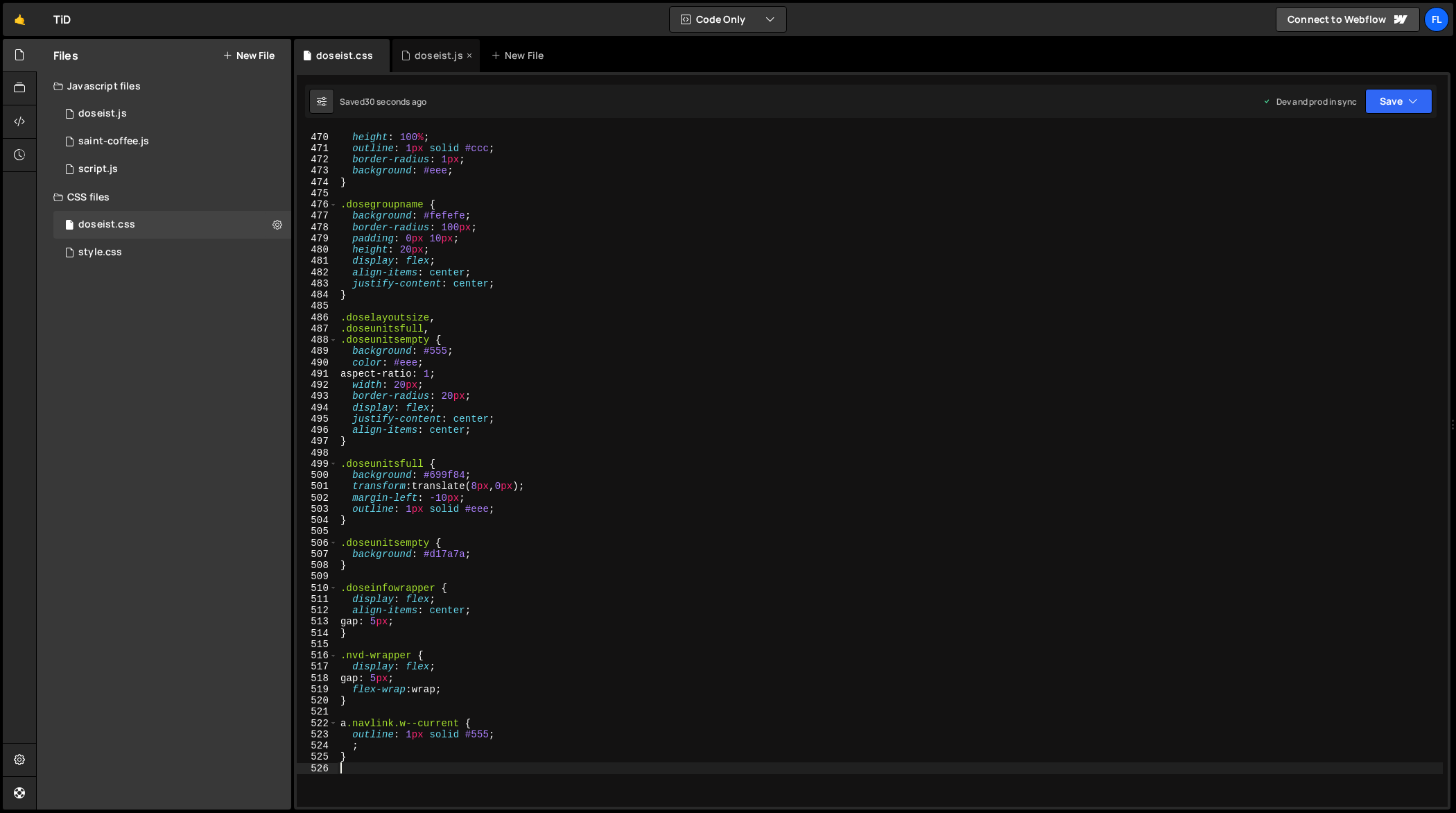
click at [417, 66] on div "doseist.js" at bounding box center [436, 55] width 88 height 34
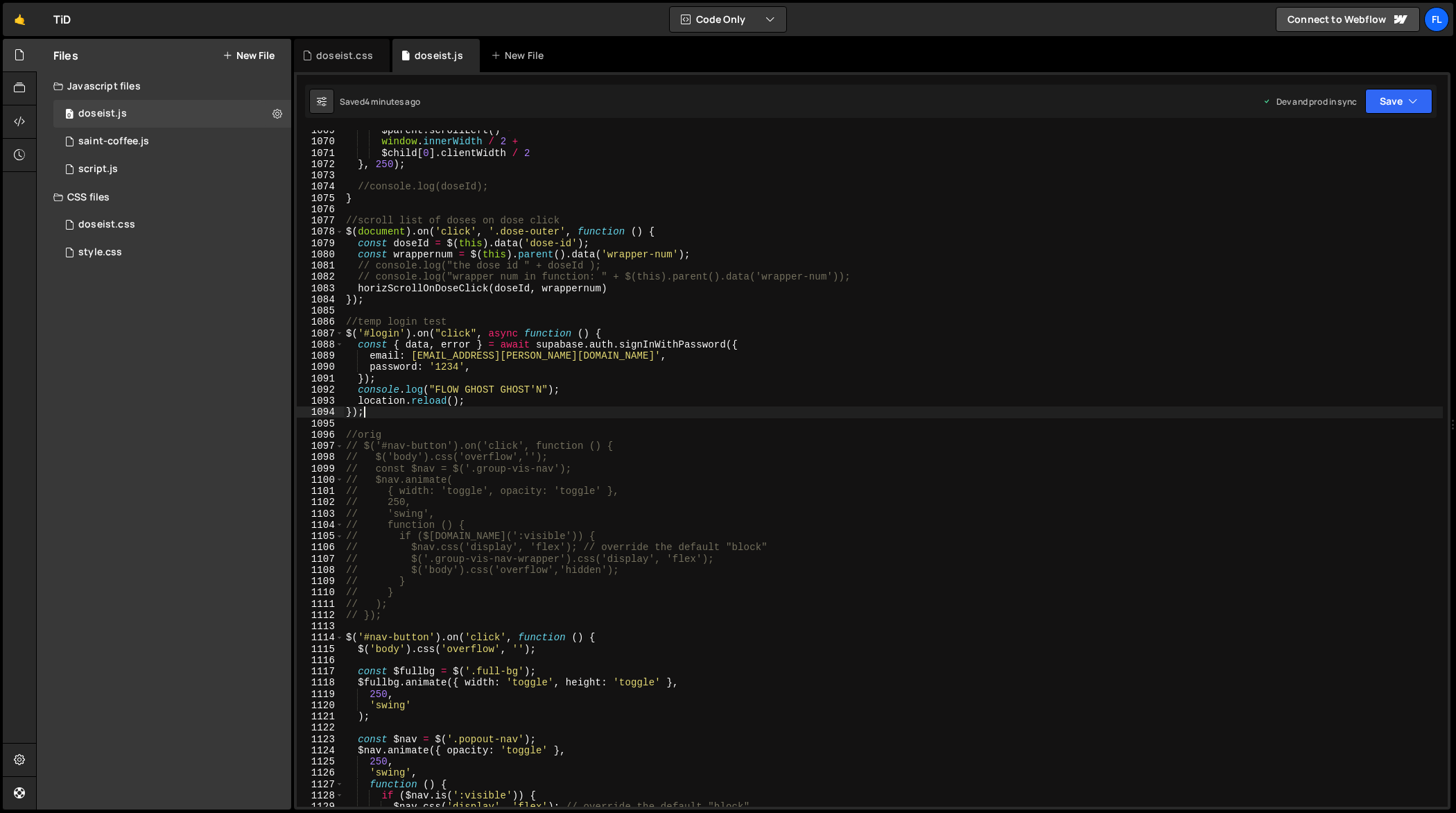
click at [643, 416] on div "$parent . scrollLeft ( ) - window . innerWidth / 2 + $child [ 0 ] . clientWidth…" at bounding box center [892, 474] width 1100 height 700
type textarea "});"
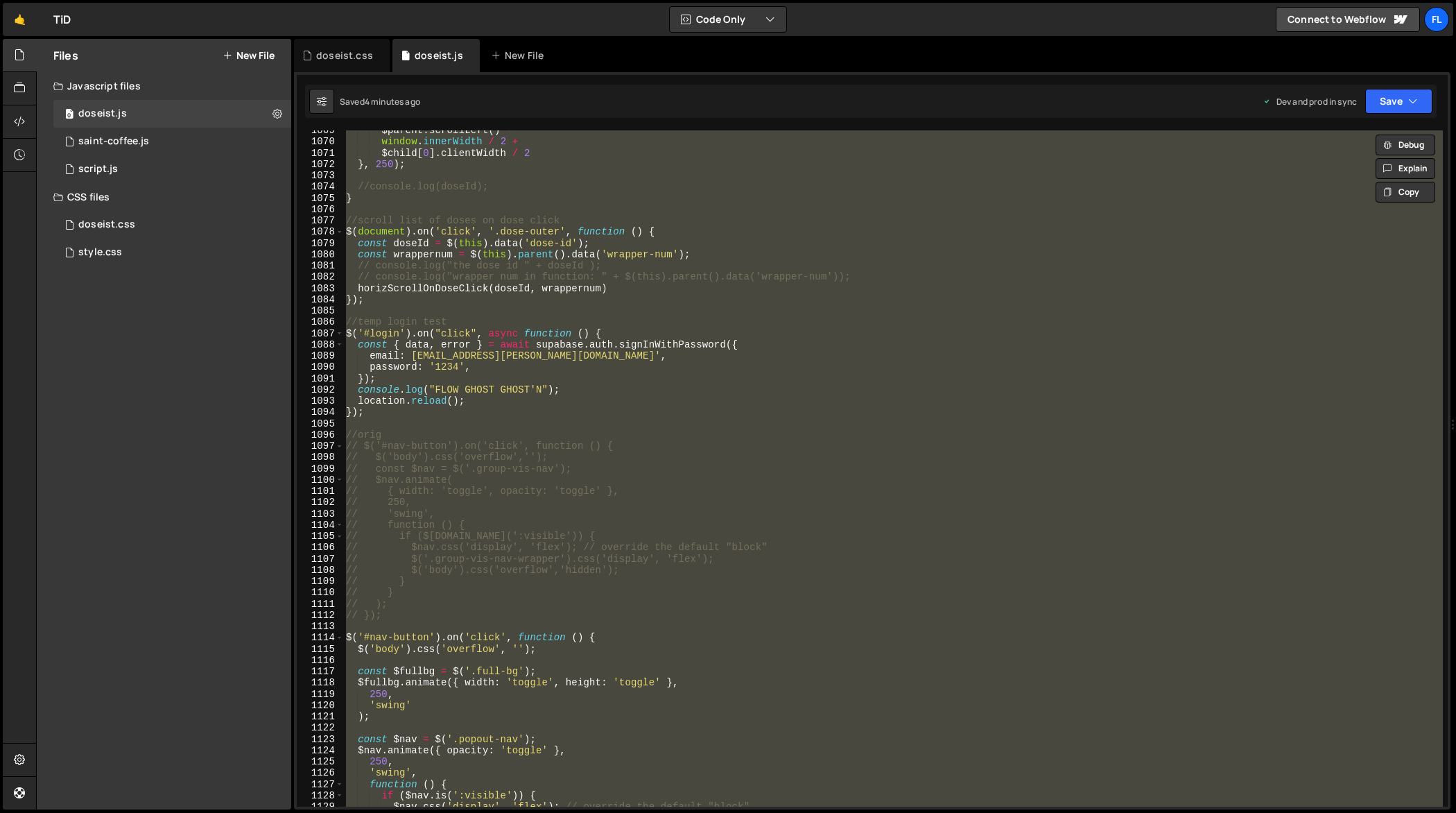
paste textarea
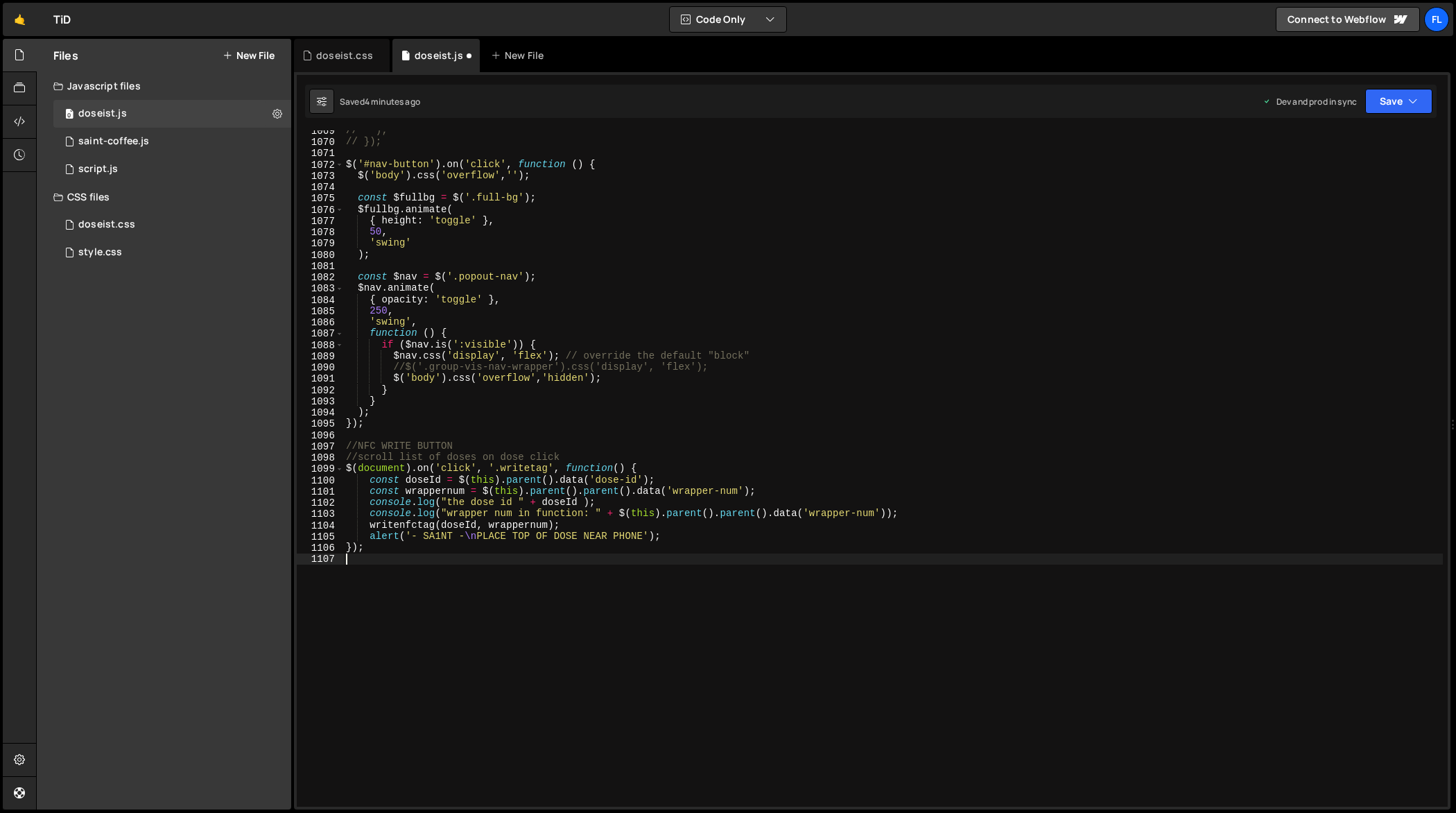
scroll to position [12085, 0]
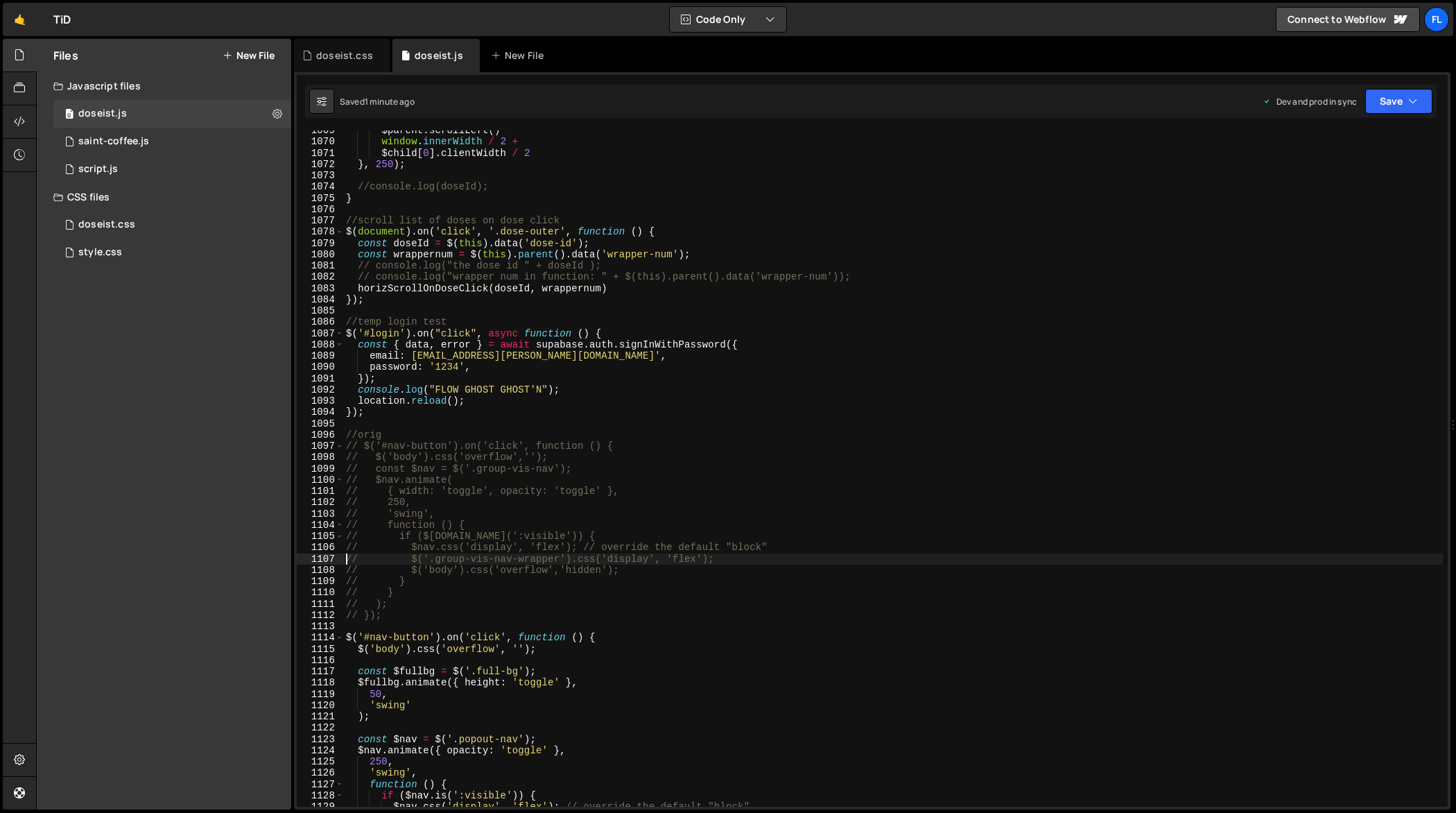
click at [515, 221] on div "$parent . scrollLeft ( ) - window . innerWidth / 2 + $child [ 0 ] . clientWidth…" at bounding box center [892, 474] width 1100 height 700
type textarea "});"
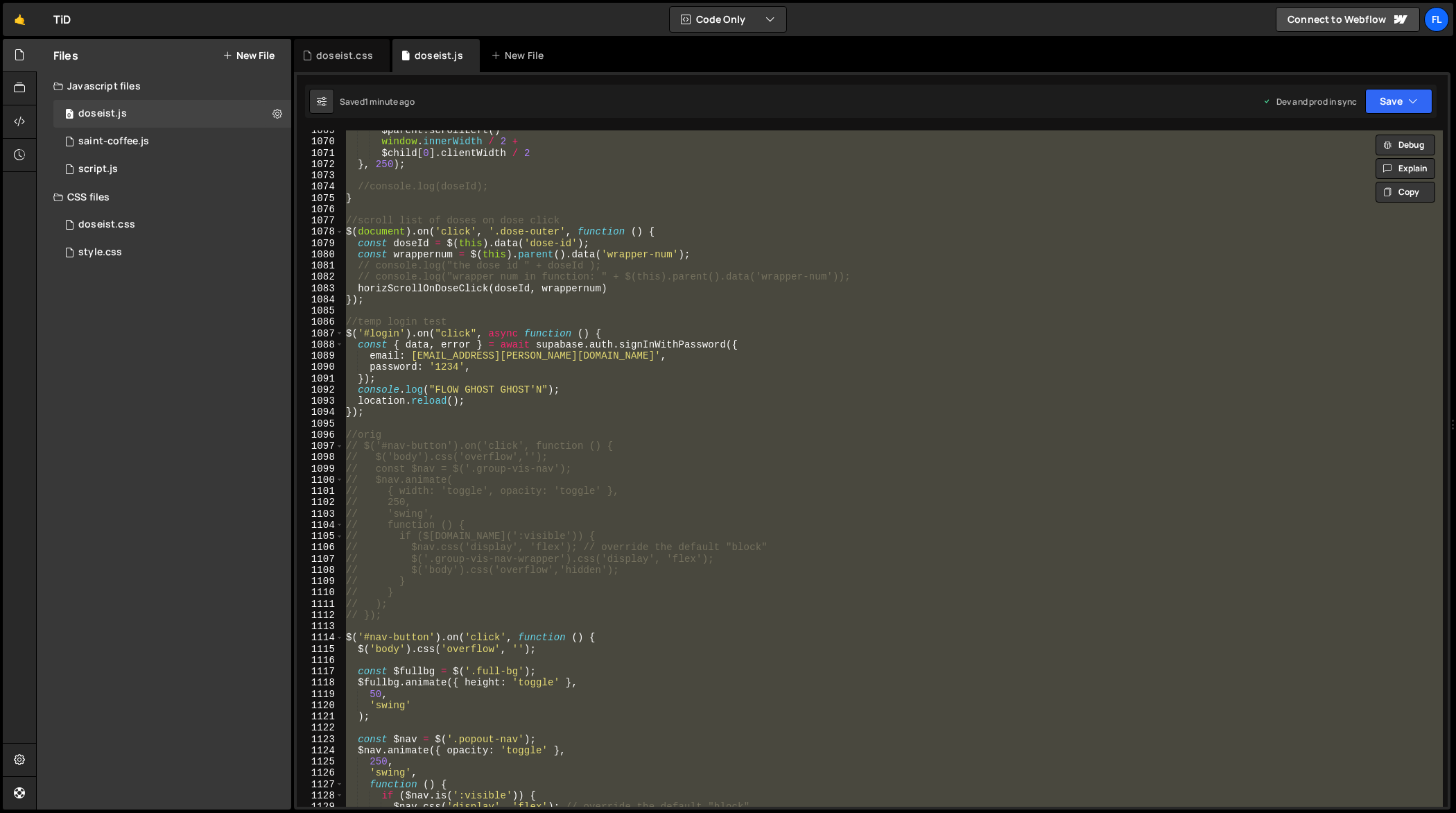
paste textarea
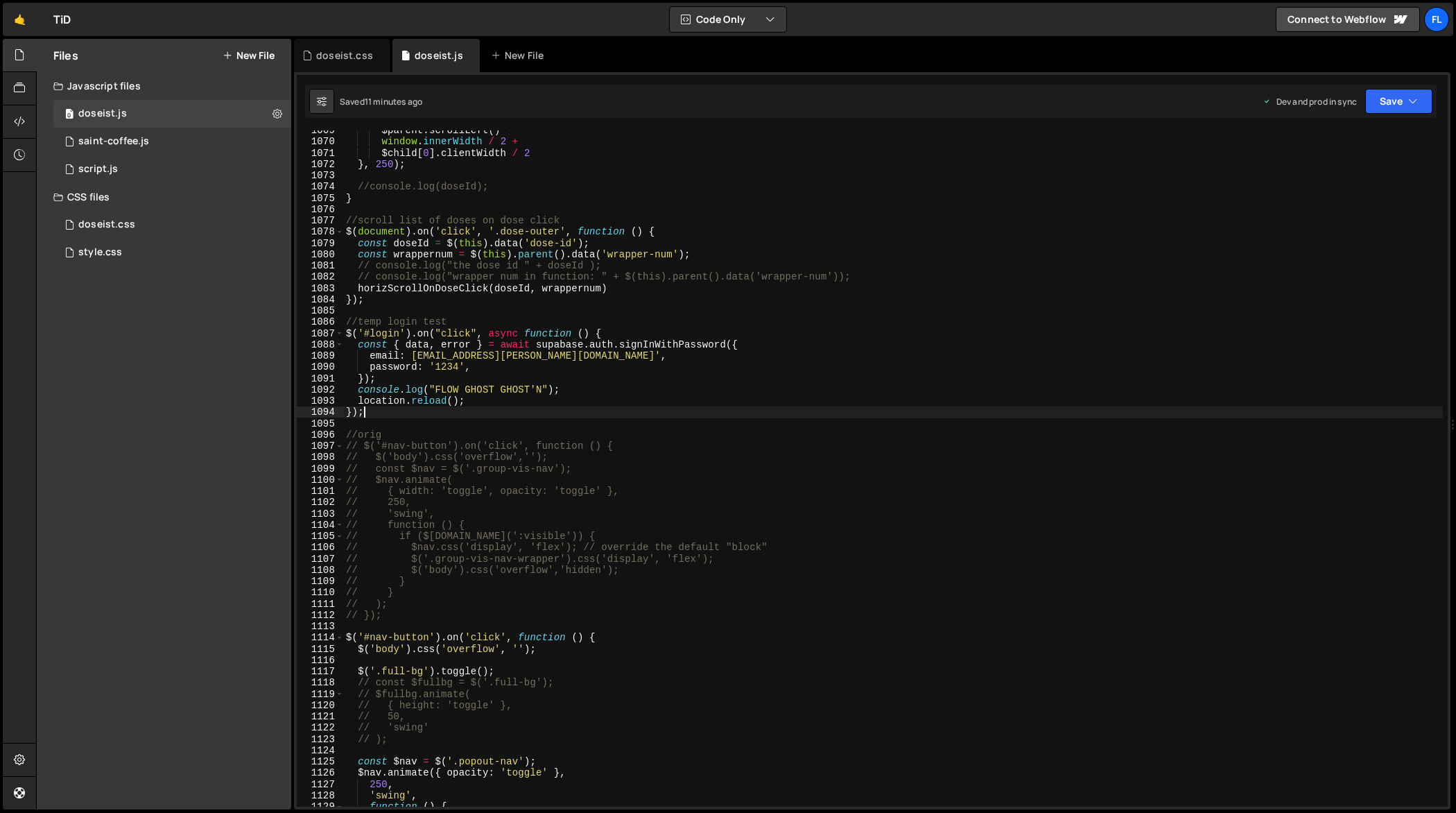
click at [601, 413] on div "$parent . scrollLeft ( ) - window . innerWidth / 2 + $child [ 0 ] . clientWidth…" at bounding box center [892, 474] width 1100 height 700
type textarea "});"
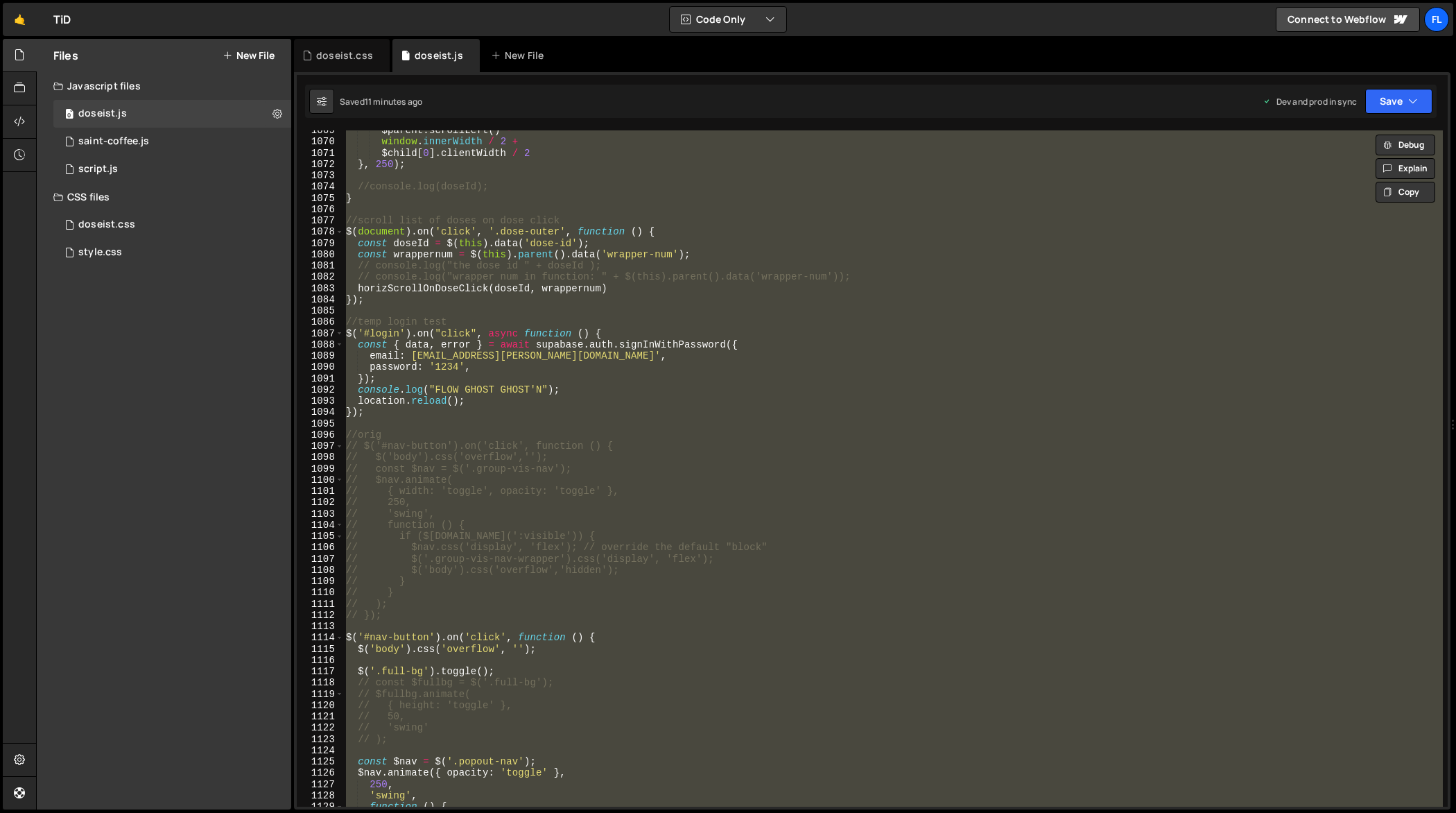
paste textarea
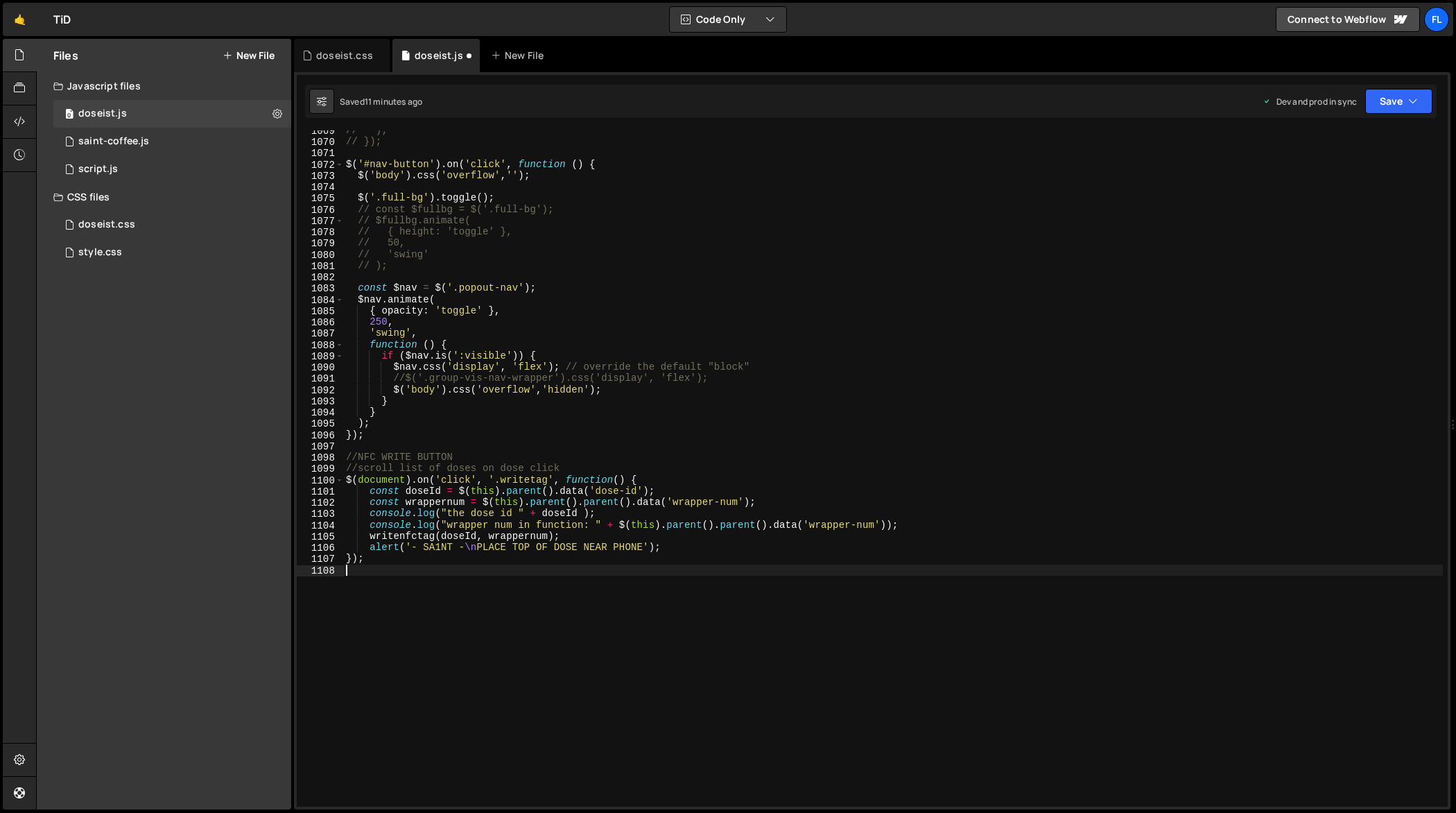
scroll to position [12210, 0]
type textarea "// $('body').css('overflow','hidden');"
